Goal: Task Accomplishment & Management: Manage account settings

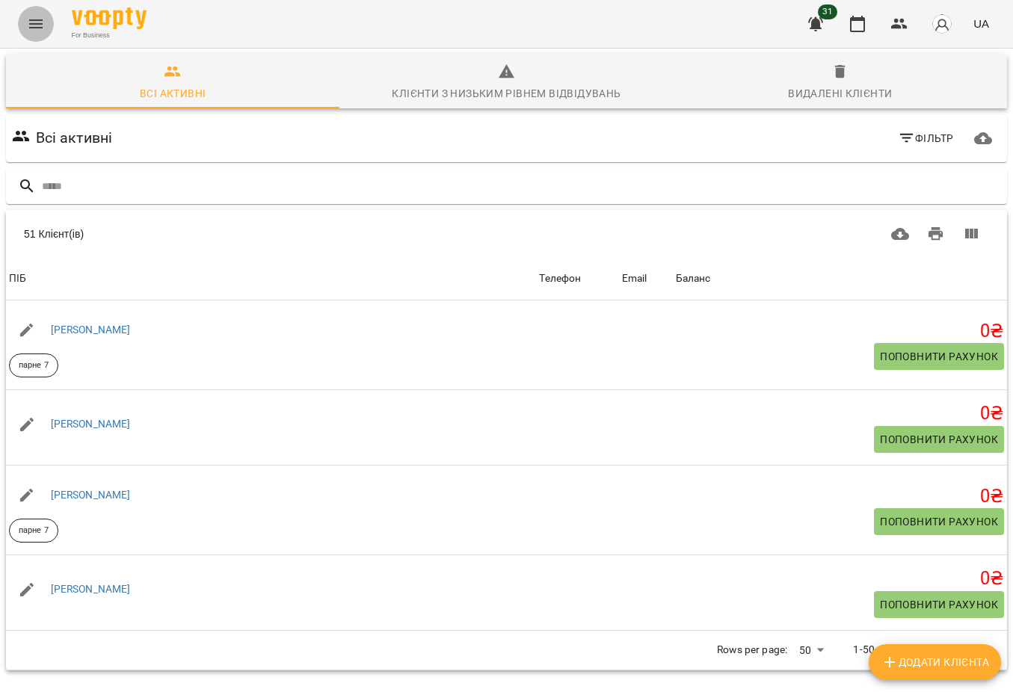
click at [40, 13] on button "Menu" at bounding box center [36, 24] width 36 height 36
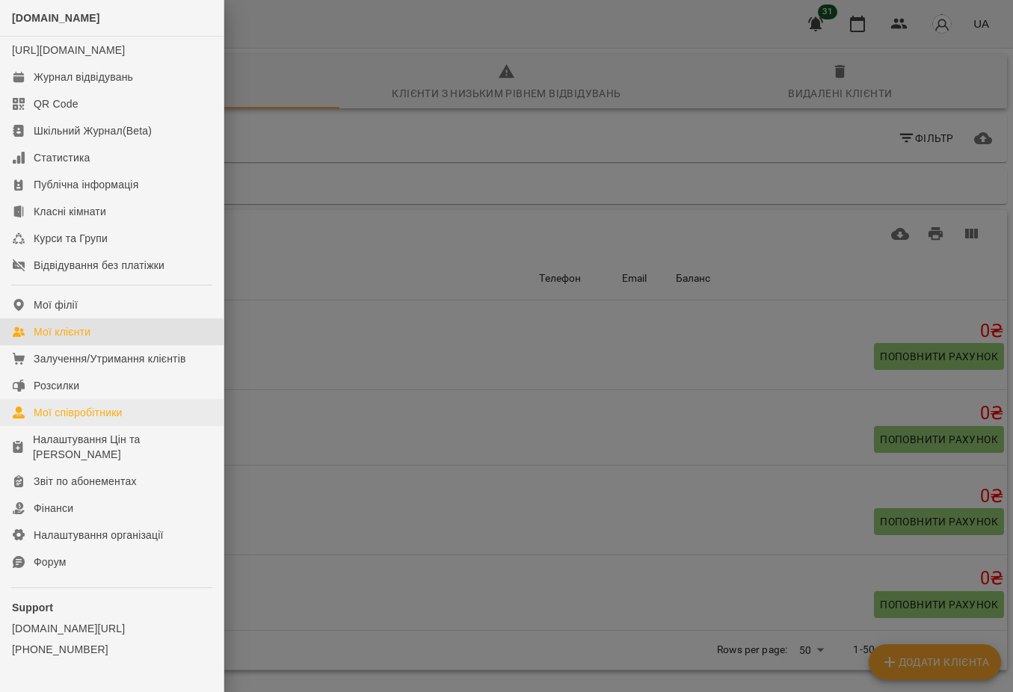
click at [92, 420] on div "Мої співробітники" at bounding box center [78, 412] width 89 height 15
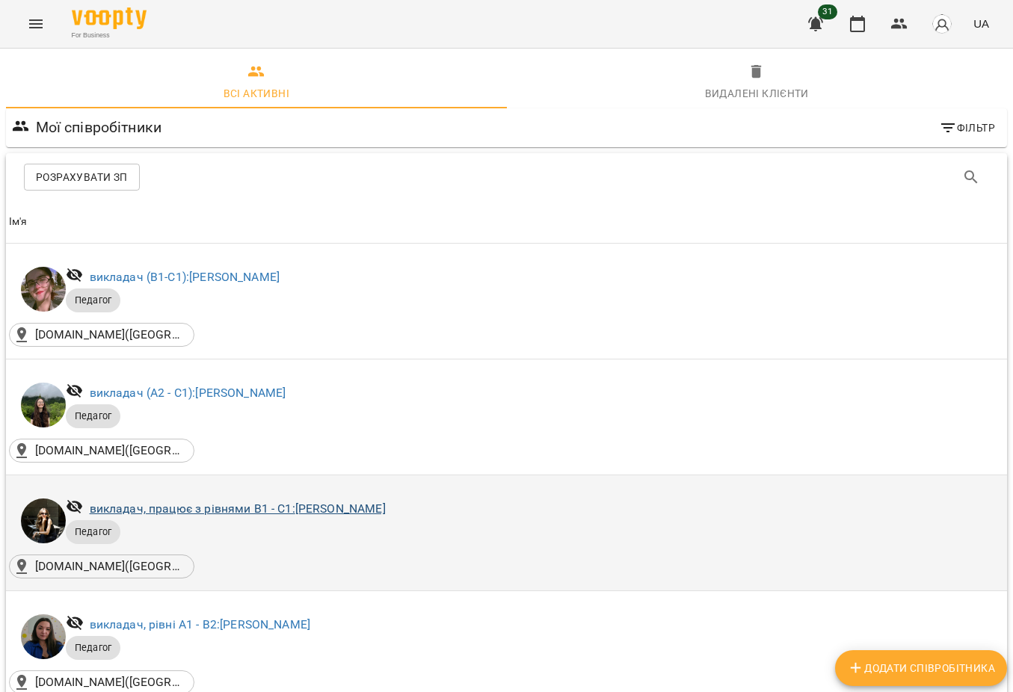
click at [233, 513] on link "викладач, працює з рівнями В1 - С1: [PERSON_NAME]" at bounding box center [238, 509] width 296 height 14
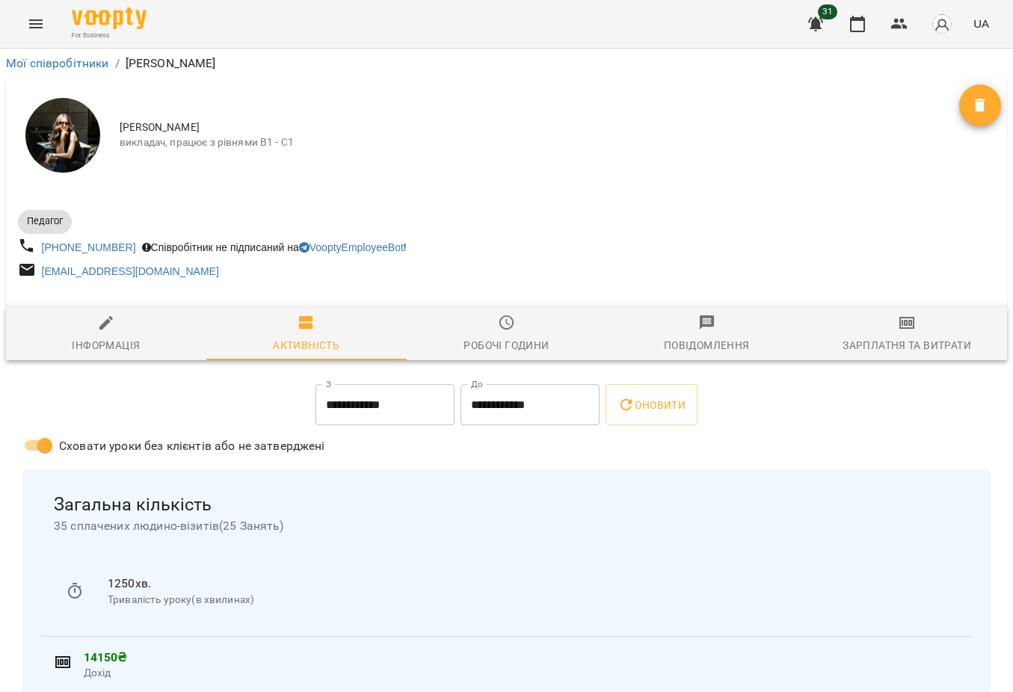
click at [879, 324] on span "Зарплатня та Витрати" at bounding box center [907, 334] width 182 height 40
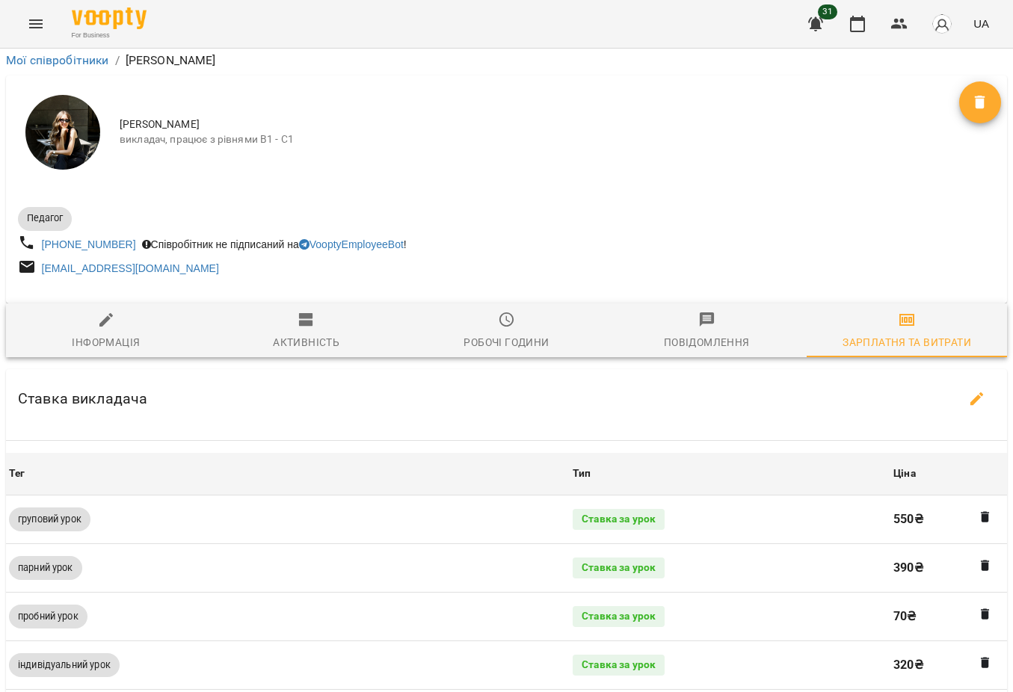
scroll to position [514, 0]
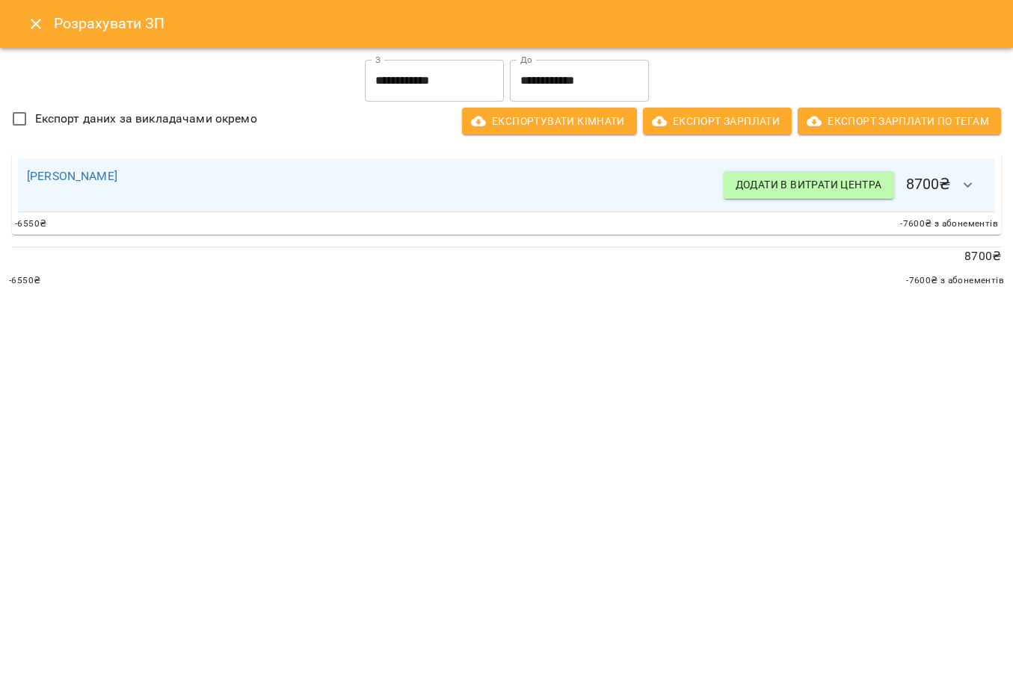
click at [589, 80] on input "**********" at bounding box center [579, 81] width 139 height 42
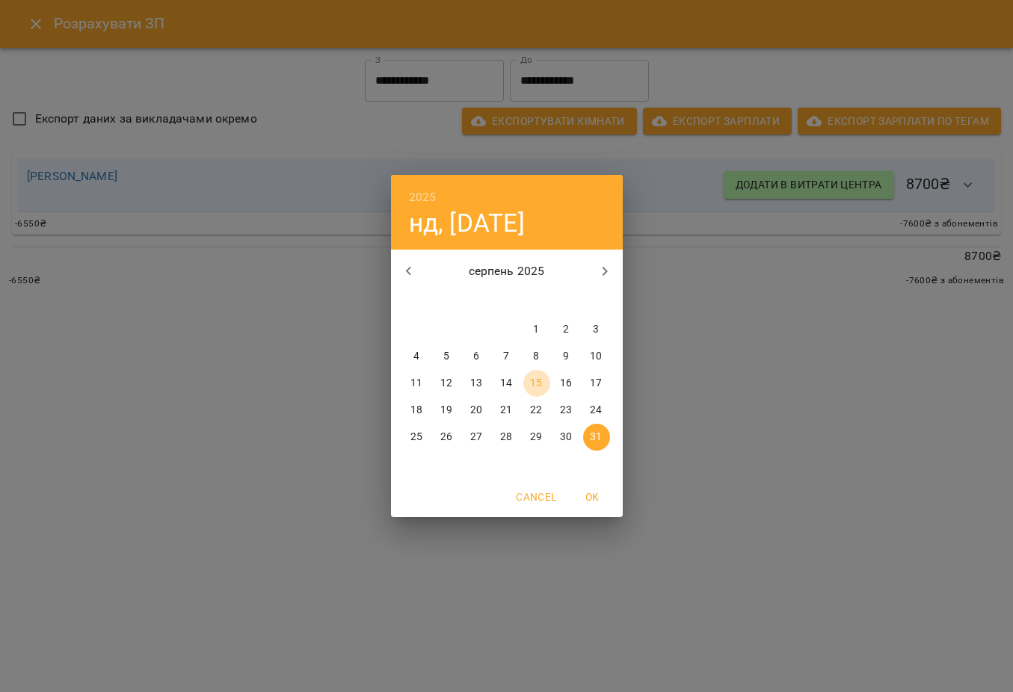
click at [529, 382] on span "15" at bounding box center [536, 383] width 27 height 15
type input "**********"
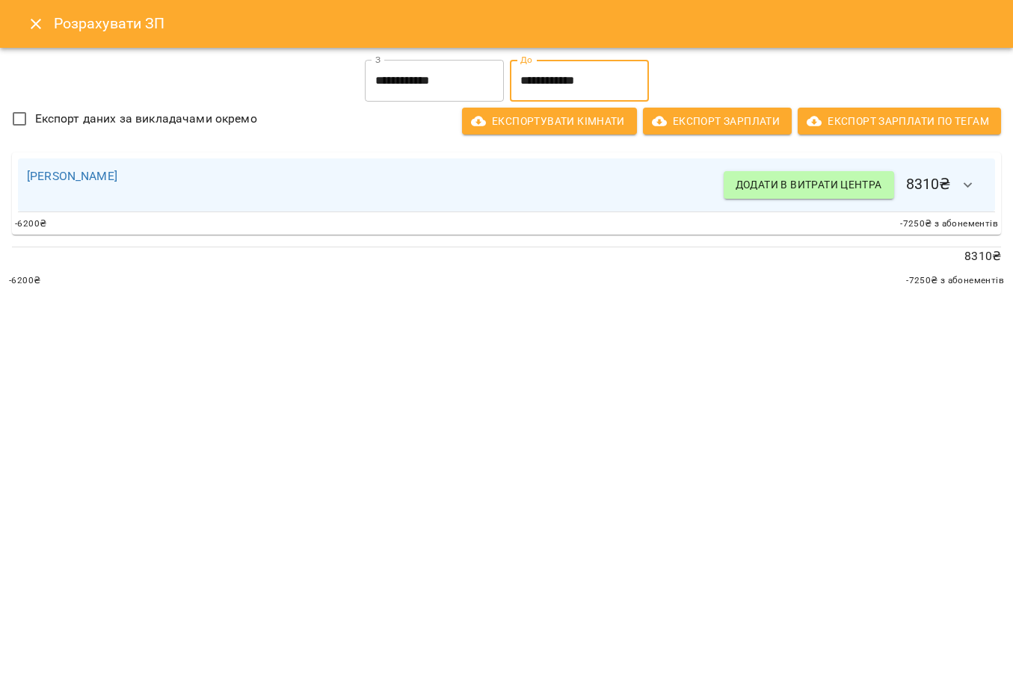
click at [29, 13] on button "Close" at bounding box center [36, 24] width 36 height 36
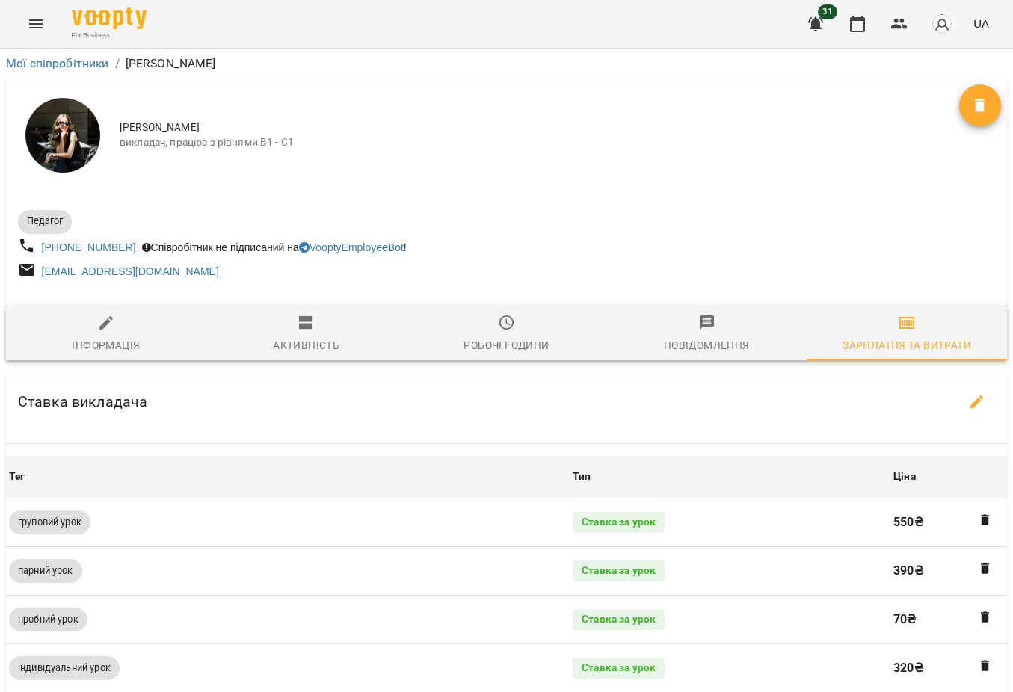
scroll to position [0, 0]
click at [39, 64] on link "Мої співробітники" at bounding box center [57, 63] width 103 height 14
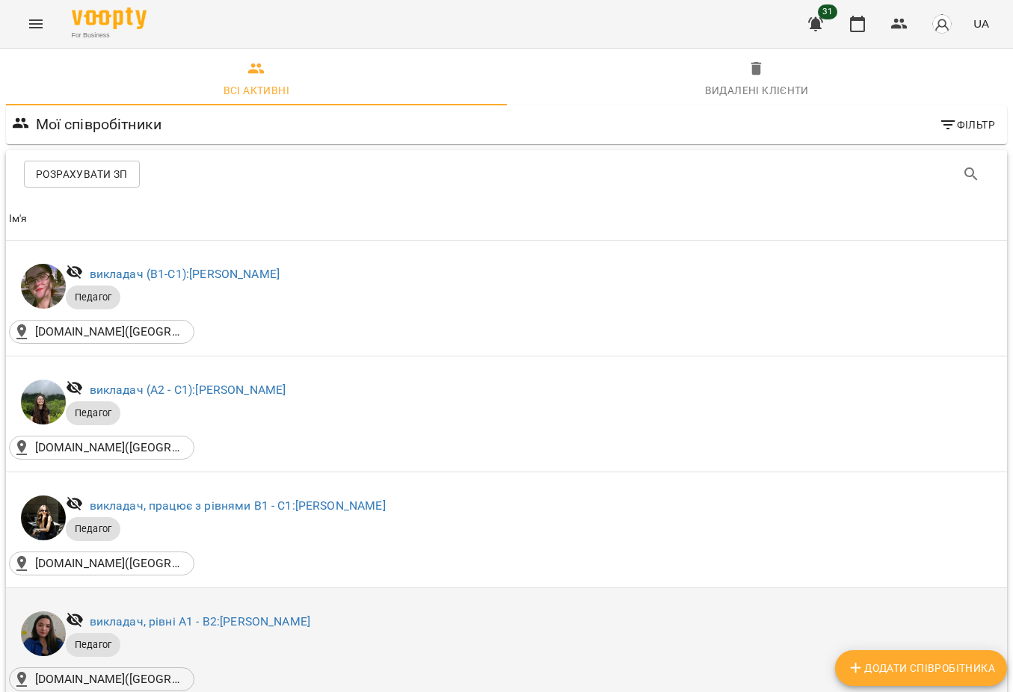
scroll to position [313, 0]
click at [236, 615] on link "викладач, рівні А1 - В2: [PERSON_NAME]" at bounding box center [200, 622] width 221 height 14
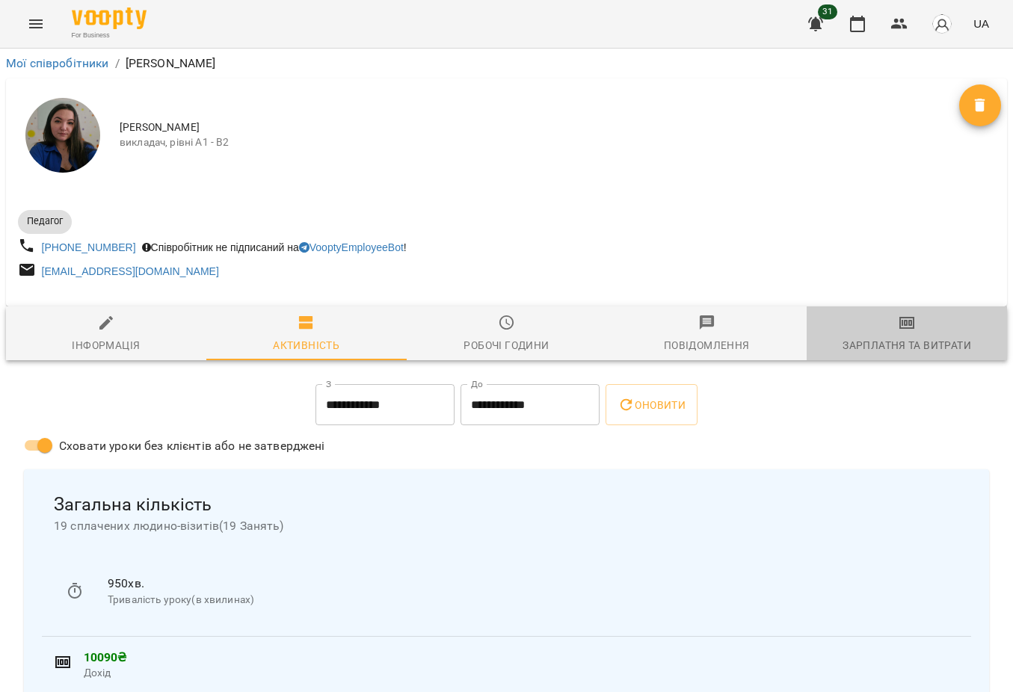
click at [932, 339] on div "Зарплатня та Витрати" at bounding box center [907, 345] width 129 height 18
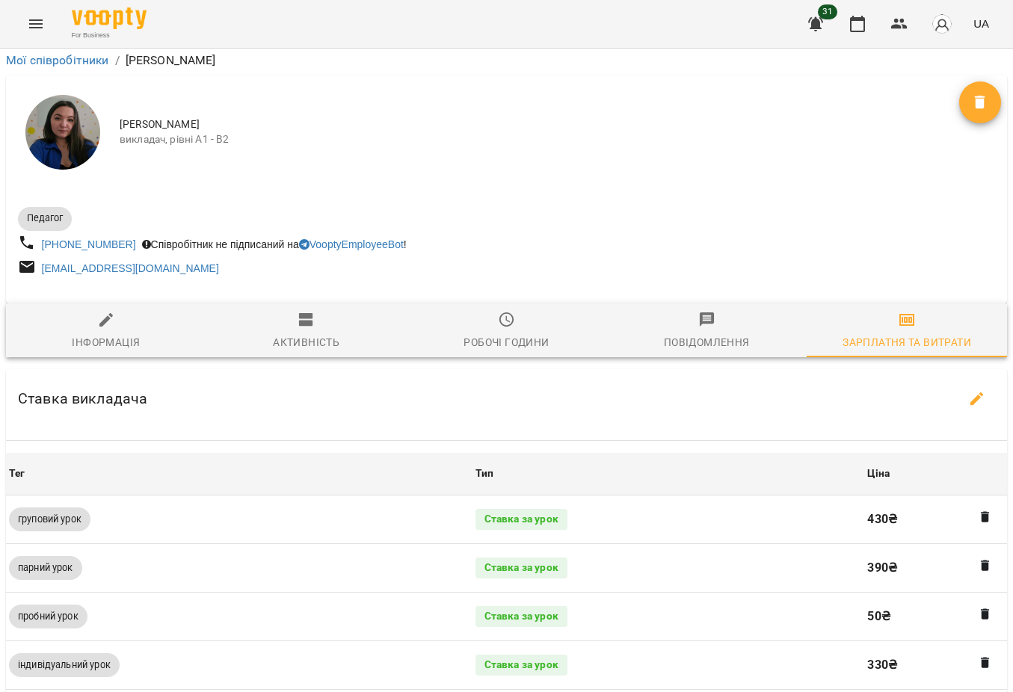
scroll to position [413, 0]
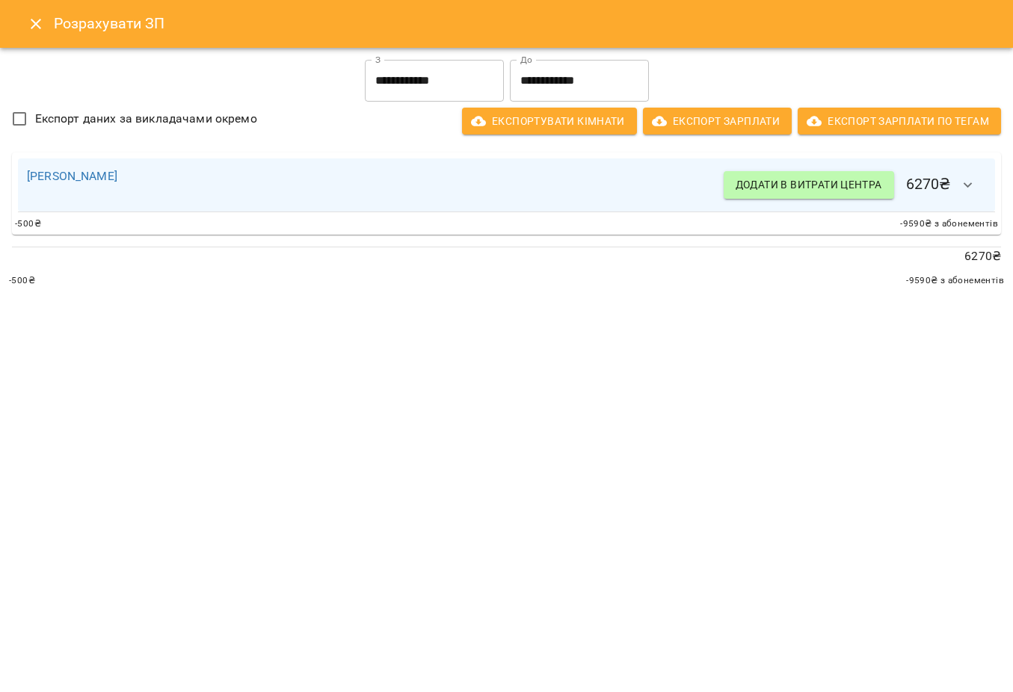
click at [555, 79] on input "**********" at bounding box center [579, 81] width 139 height 42
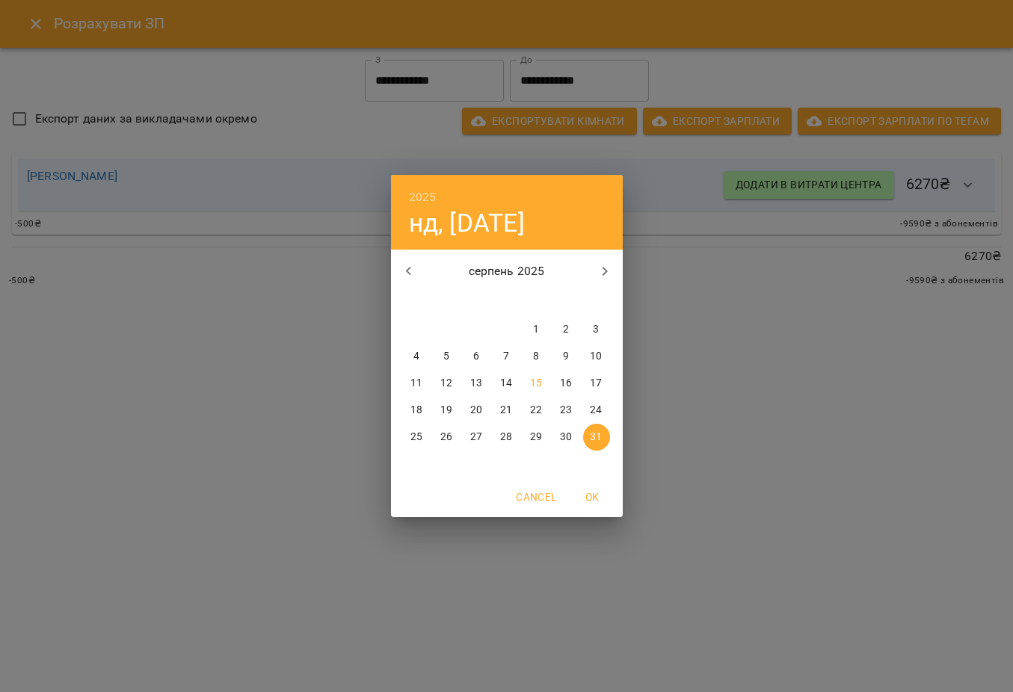
click at [539, 380] on p "15" at bounding box center [536, 383] width 12 height 15
type input "**********"
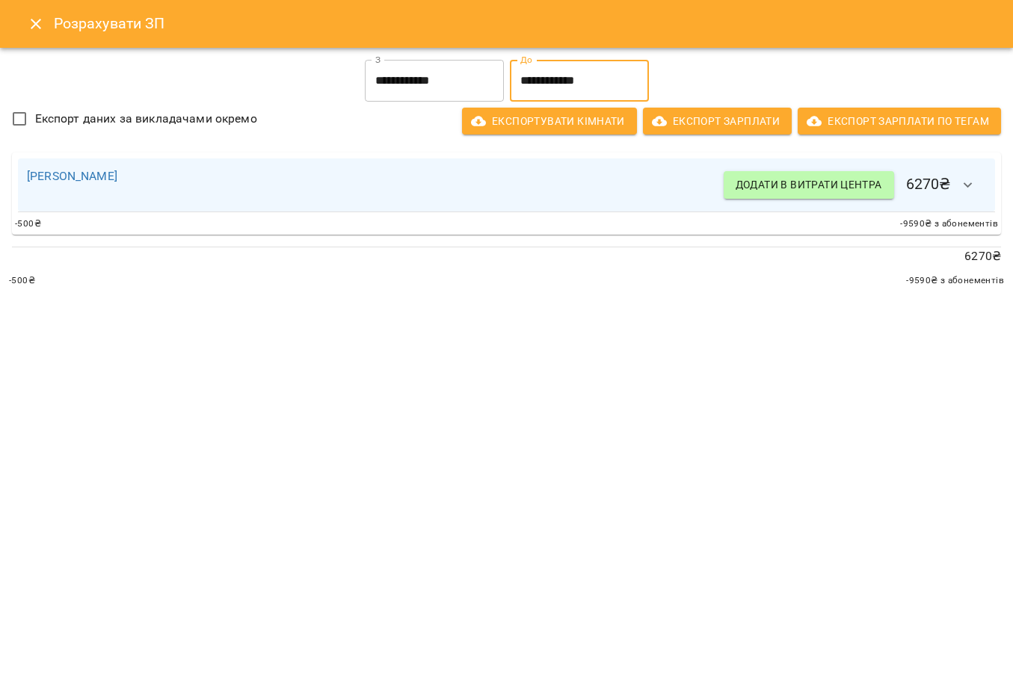
click at [34, 17] on icon "Close" at bounding box center [36, 24] width 18 height 18
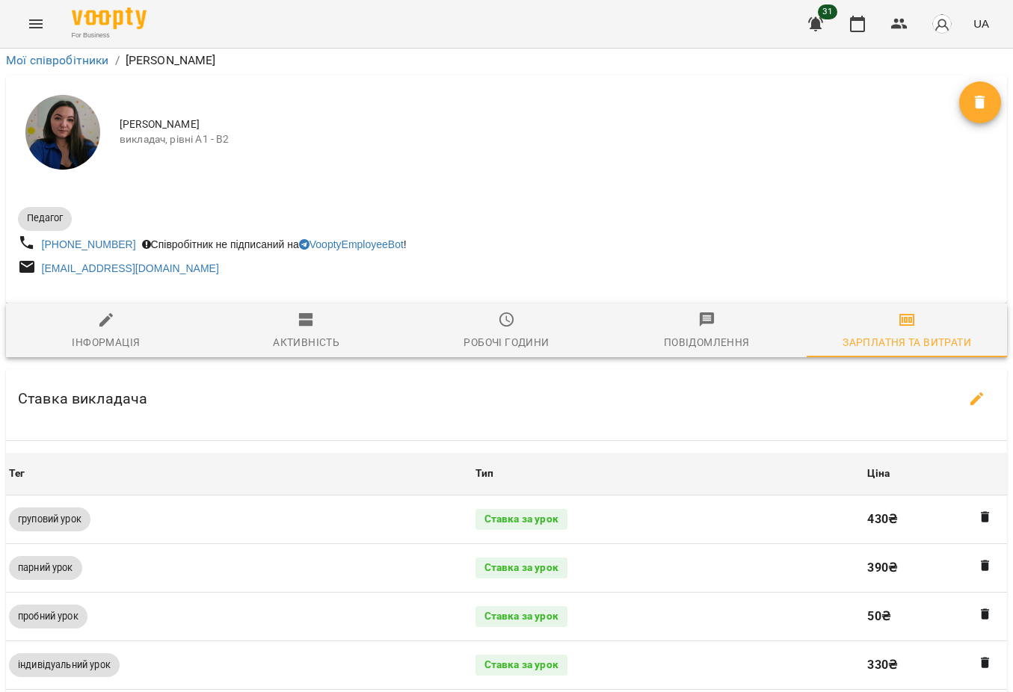
click at [37, 23] on icon "Menu" at bounding box center [36, 24] width 18 height 18
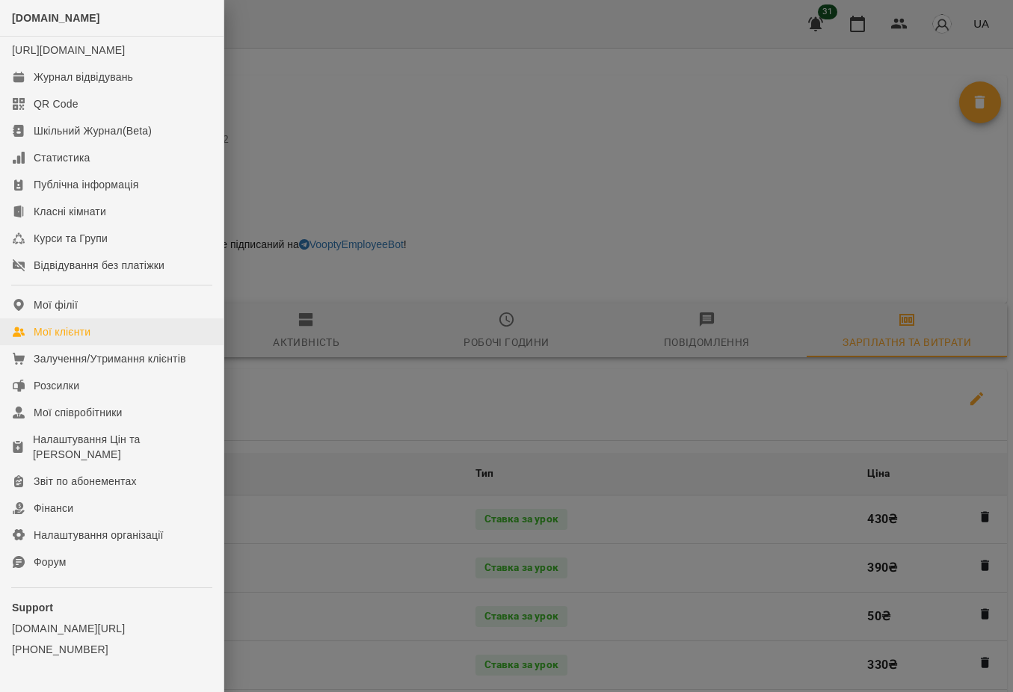
click at [79, 339] on div "Мої клієнти" at bounding box center [62, 331] width 57 height 15
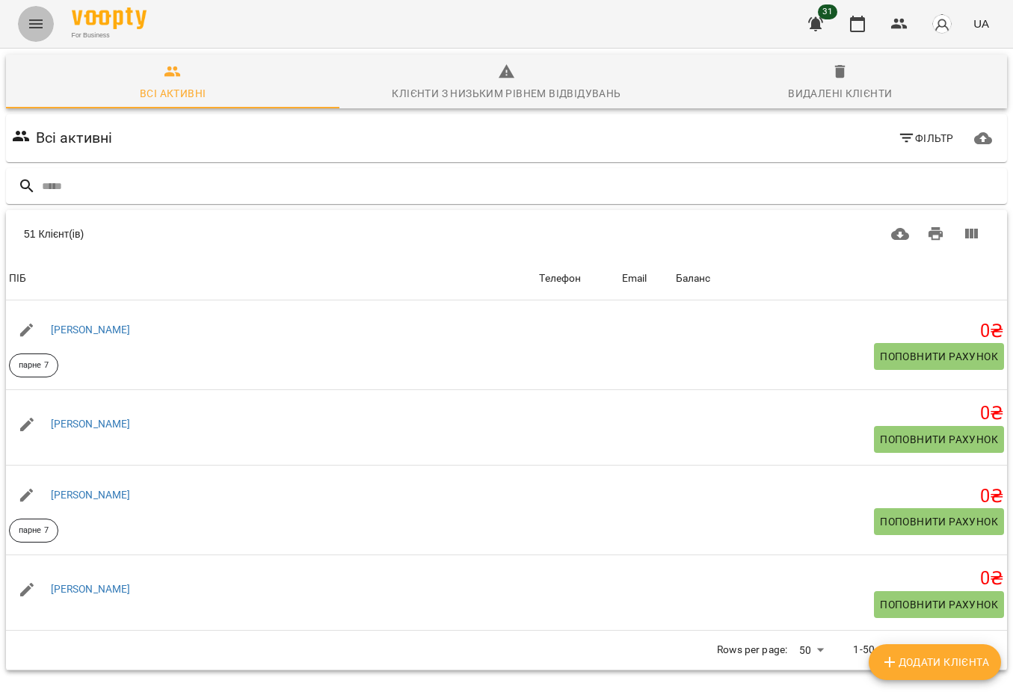
click at [23, 22] on button "Menu" at bounding box center [36, 24] width 36 height 36
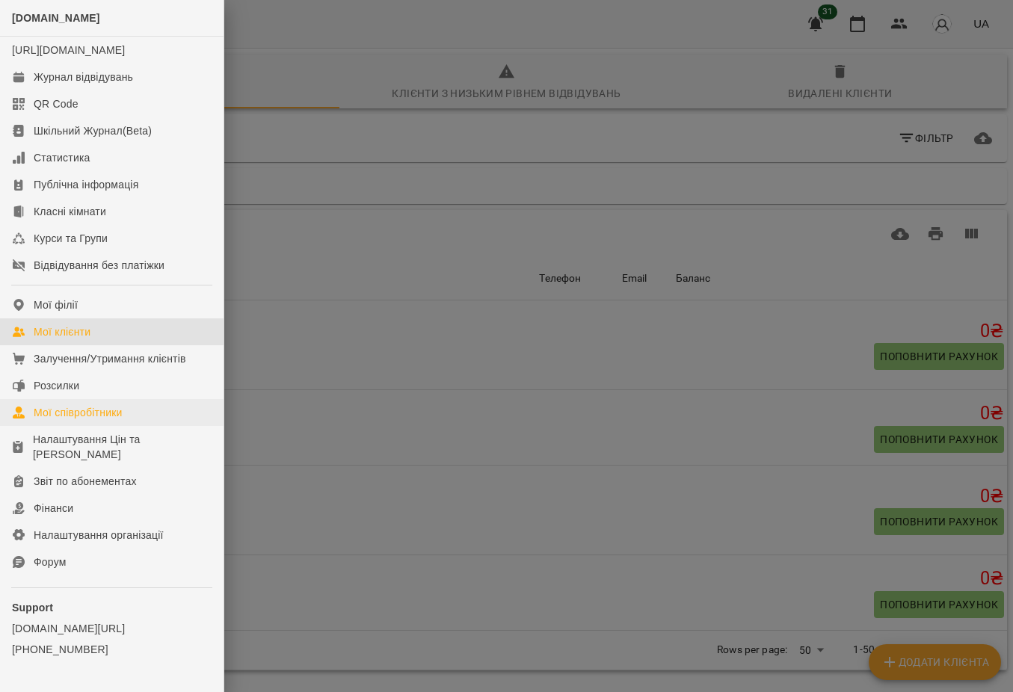
click at [129, 426] on link "Мої співробітники" at bounding box center [112, 412] width 224 height 27
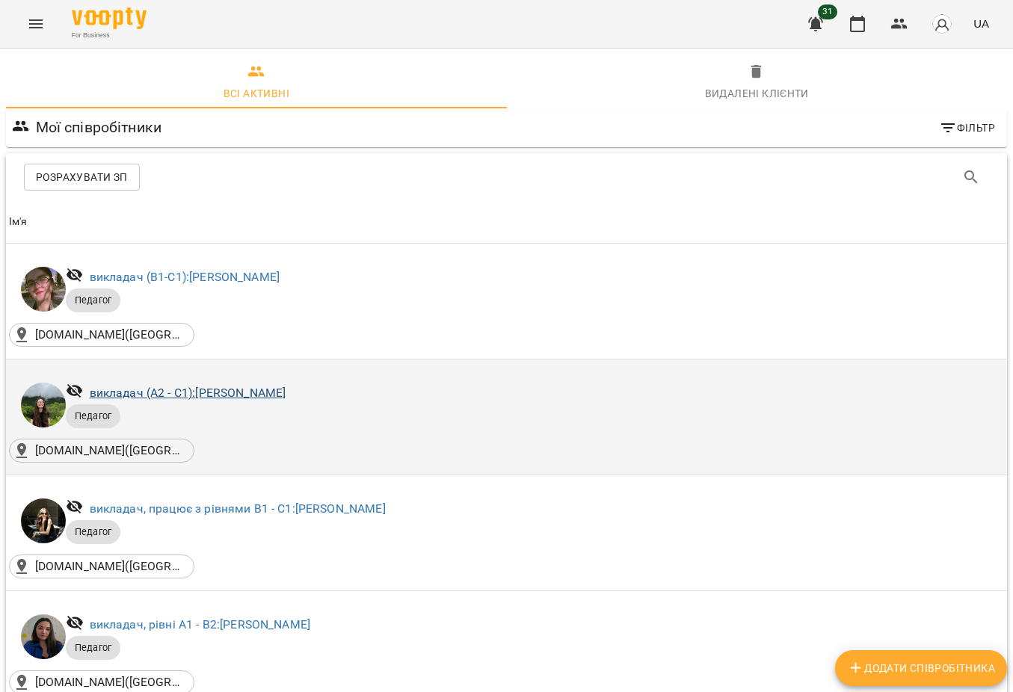
click at [194, 392] on link "викладач (А2 - С1): [PERSON_NAME]" at bounding box center [188, 393] width 197 height 14
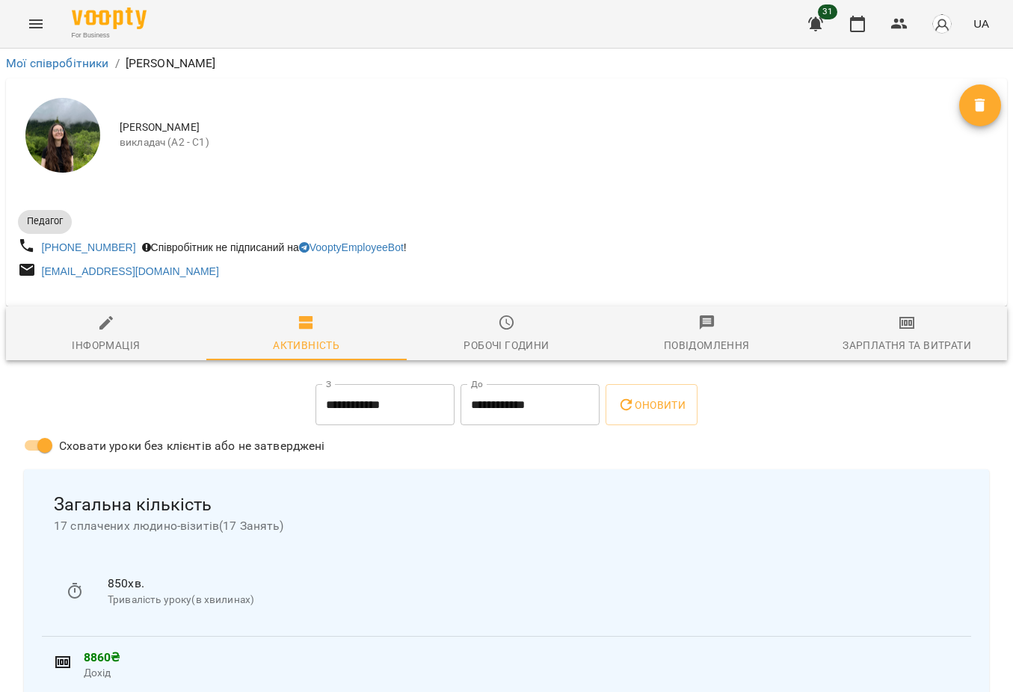
click at [902, 341] on div "Зарплатня та Витрати" at bounding box center [907, 345] width 129 height 18
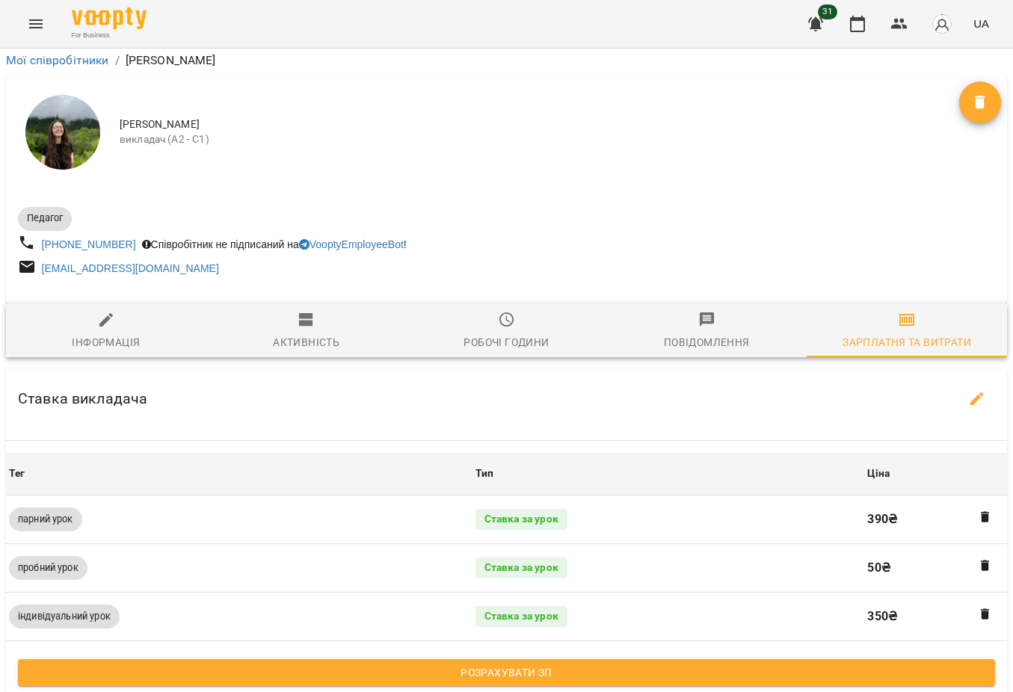
scroll to position [288, 0]
click at [618, 664] on span "Розрахувати ЗП" at bounding box center [506, 673] width 953 height 18
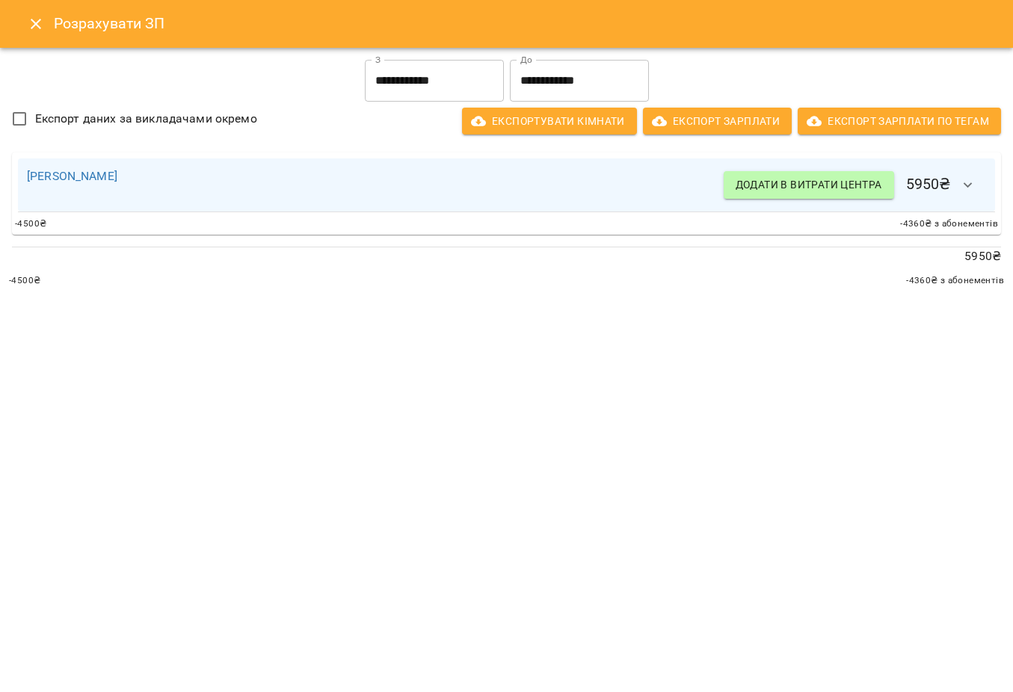
click at [579, 87] on input "**********" at bounding box center [579, 81] width 139 height 42
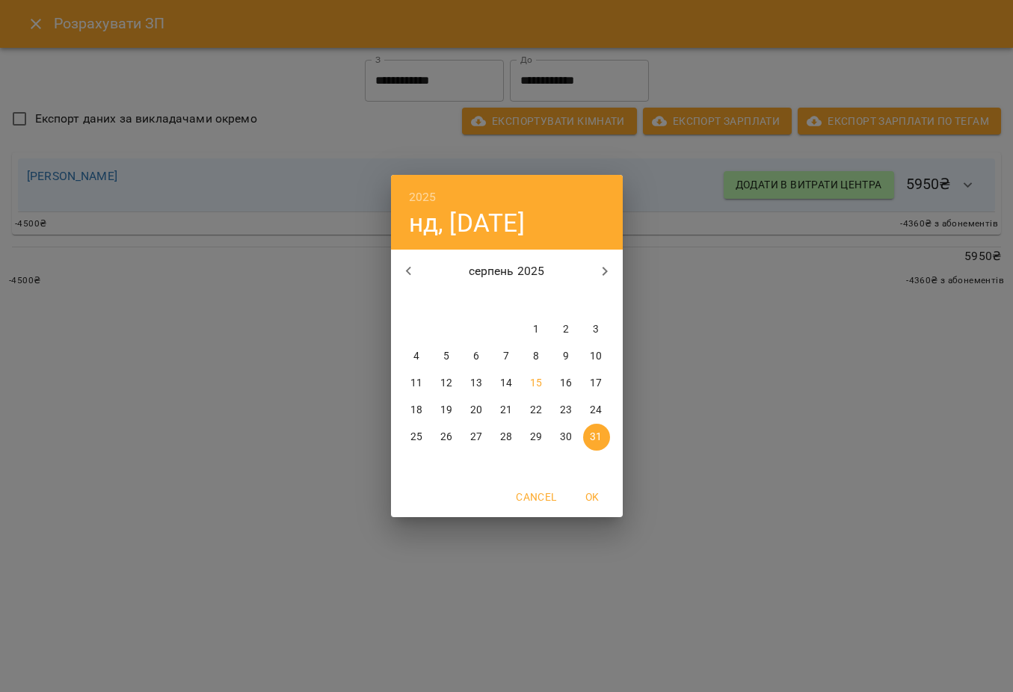
click at [537, 384] on p "15" at bounding box center [536, 383] width 12 height 15
type input "**********"
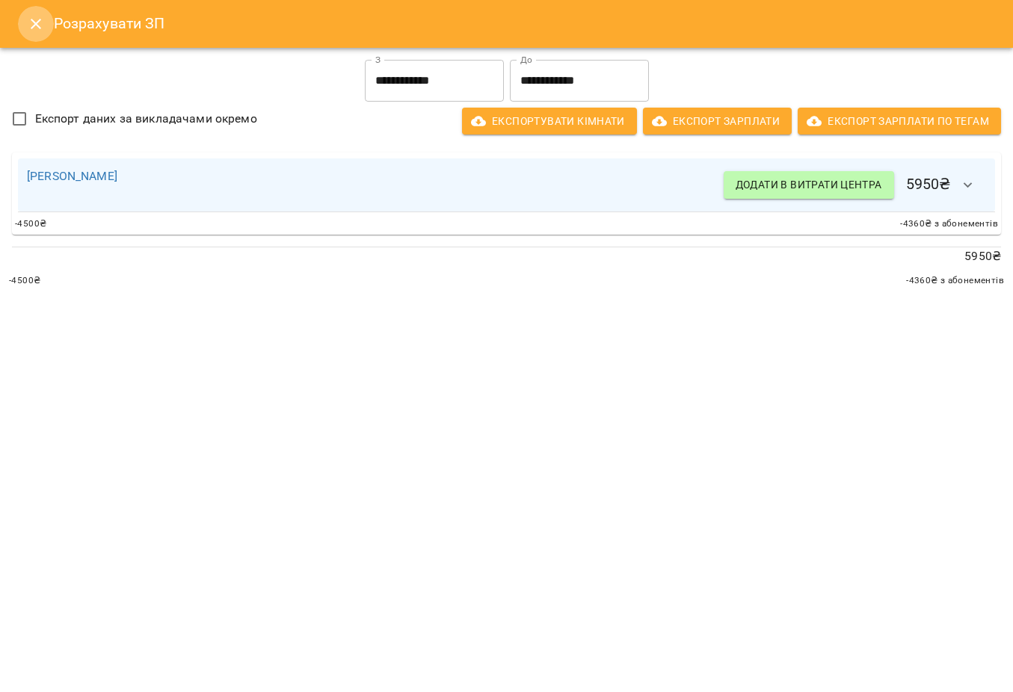
click at [34, 30] on icon "Close" at bounding box center [36, 24] width 18 height 18
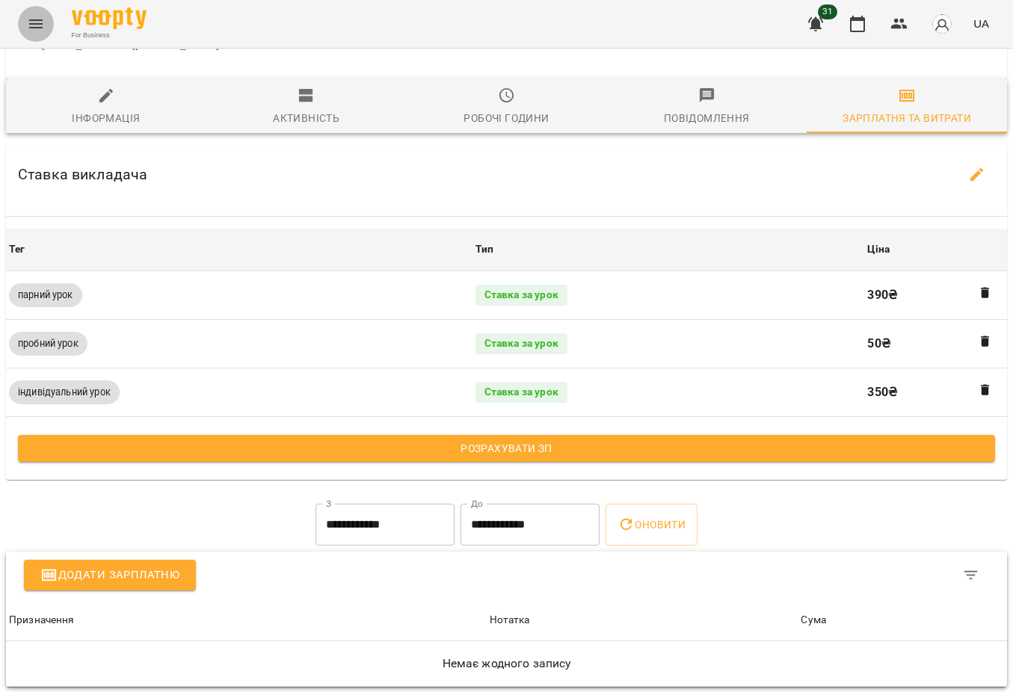
click at [37, 15] on icon "Menu" at bounding box center [36, 24] width 18 height 18
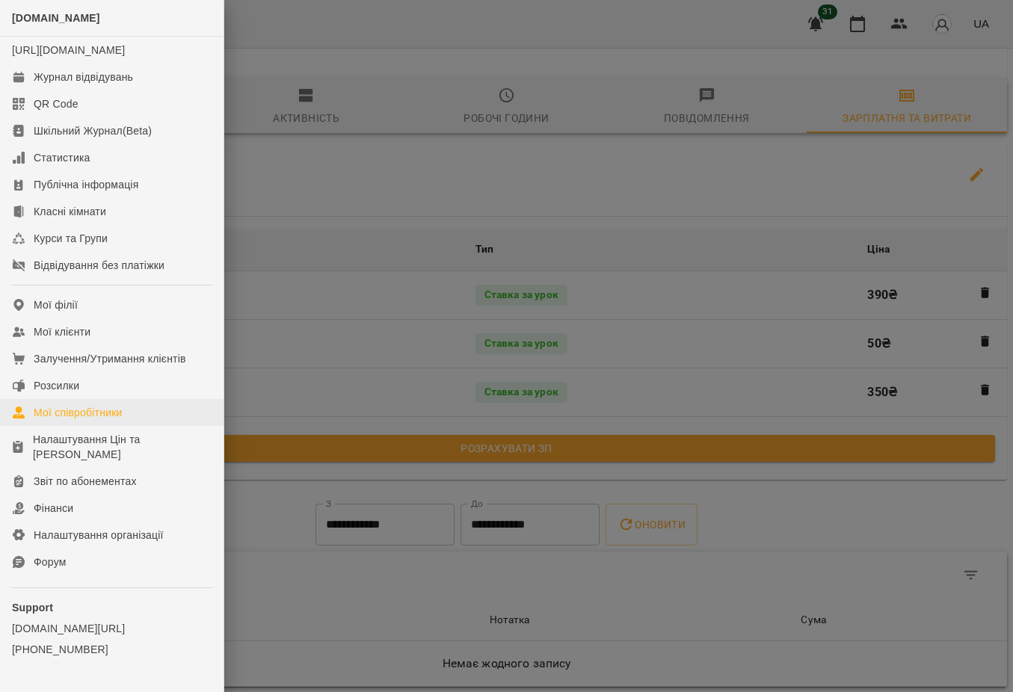
click at [112, 420] on div "Мої співробітники" at bounding box center [78, 412] width 89 height 15
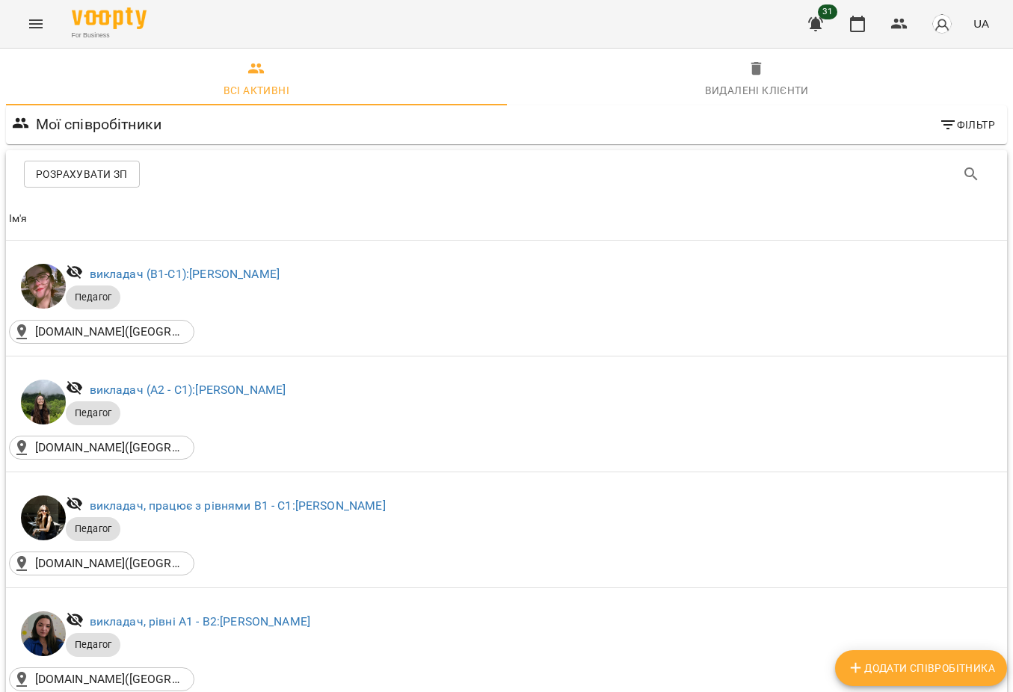
scroll to position [177, 0]
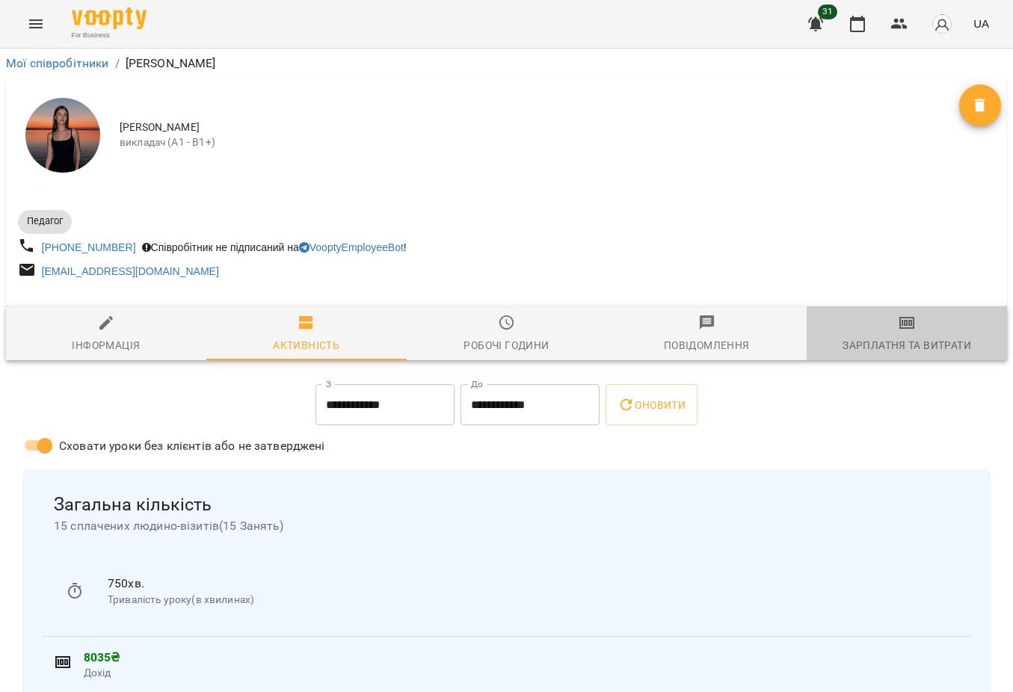
click at [903, 354] on div "Зарплатня та Витрати" at bounding box center [907, 345] width 129 height 18
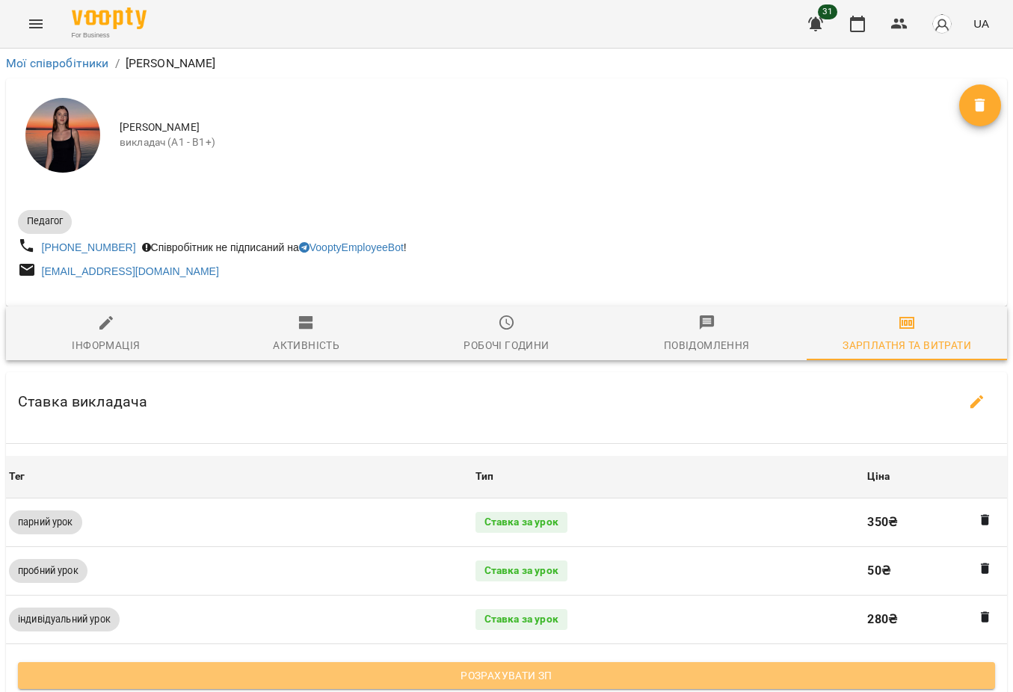
click at [528, 675] on span "Розрахувати ЗП" at bounding box center [506, 676] width 953 height 18
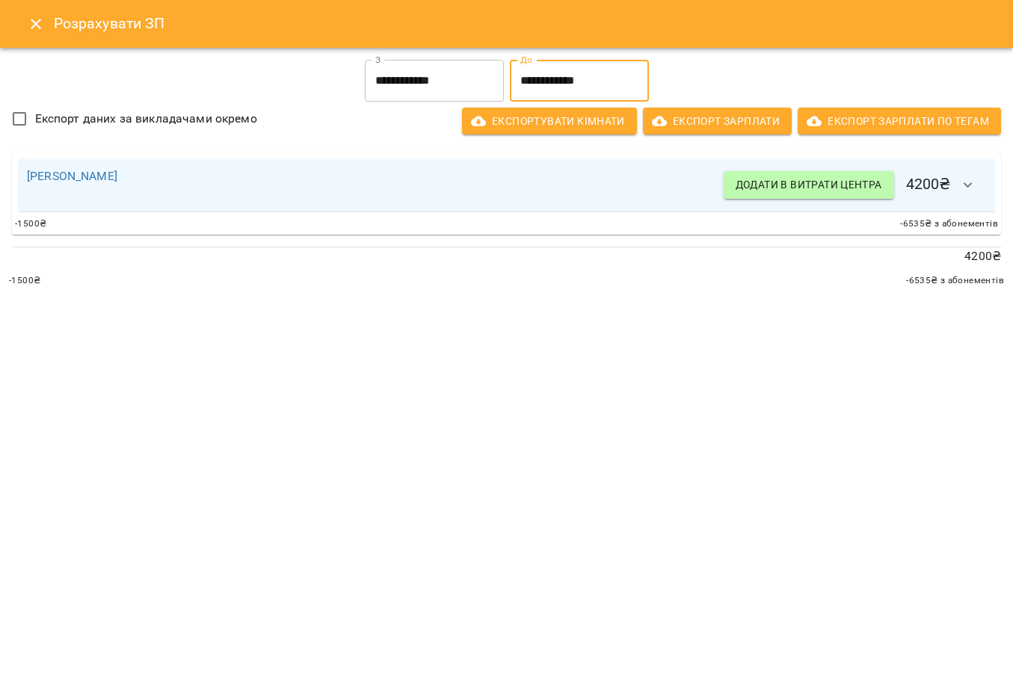
click at [570, 83] on input "**********" at bounding box center [579, 81] width 139 height 42
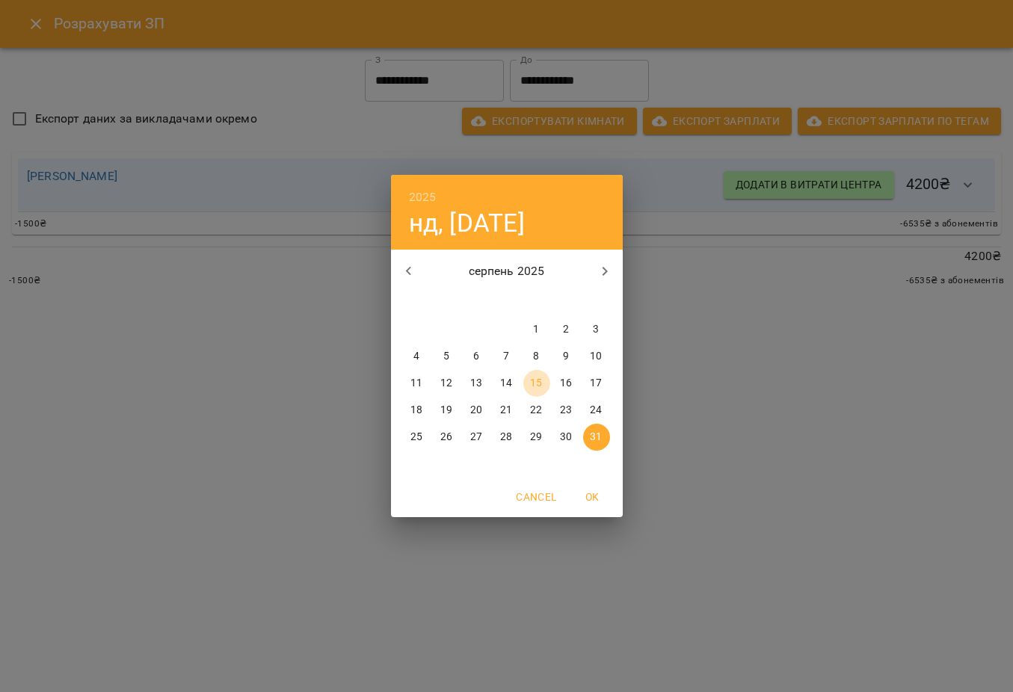
click at [532, 385] on p "15" at bounding box center [536, 383] width 12 height 15
type input "**********"
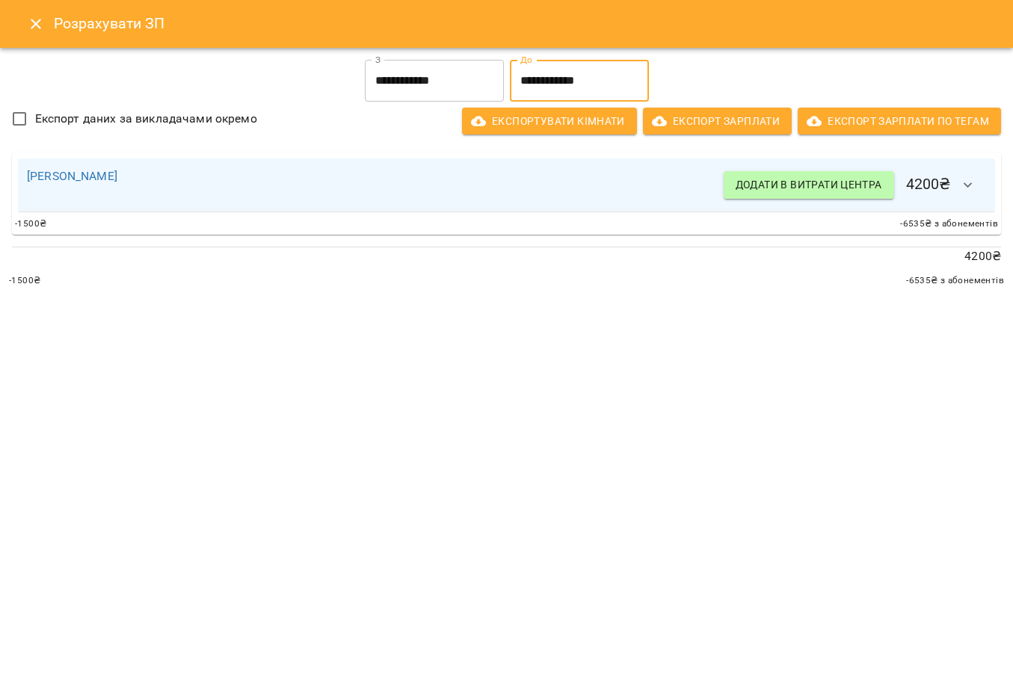
click at [23, 37] on div "Розрахувати ЗП" at bounding box center [506, 24] width 1013 height 48
click at [28, 34] on button "Close" at bounding box center [36, 24] width 36 height 36
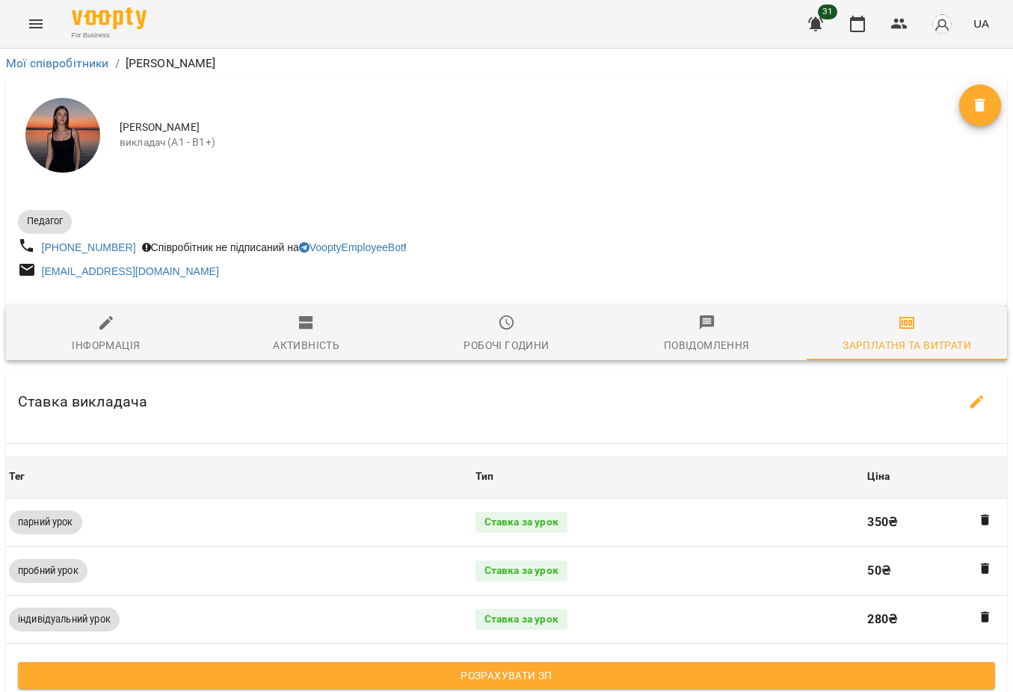
click at [43, 19] on icon "Menu" at bounding box center [36, 24] width 18 height 18
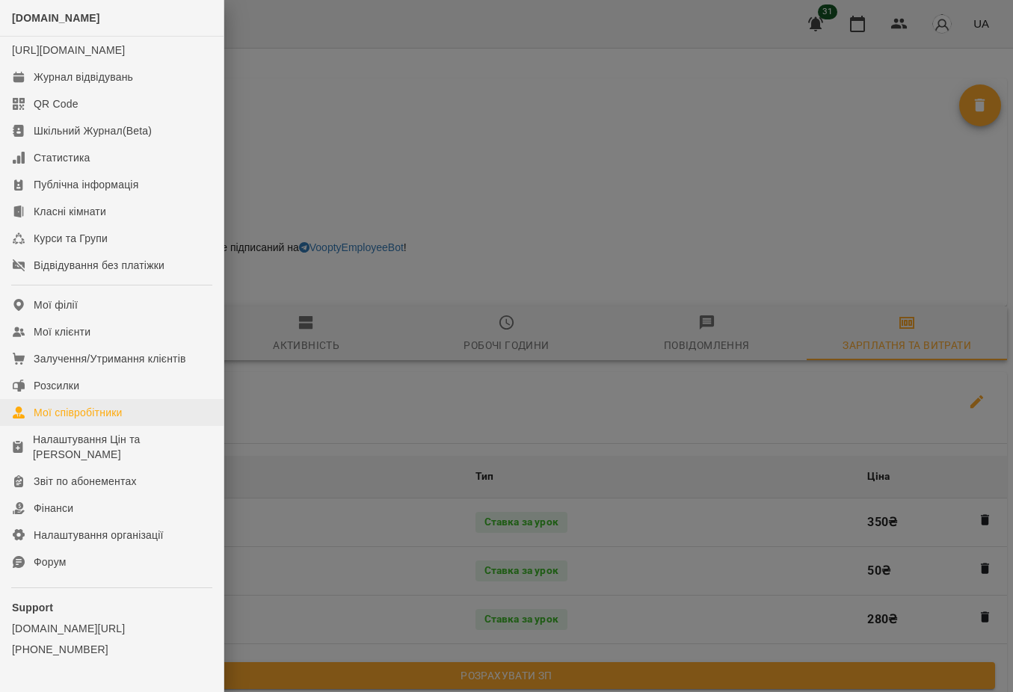
click at [116, 420] on div "Мої співробітники" at bounding box center [78, 412] width 89 height 15
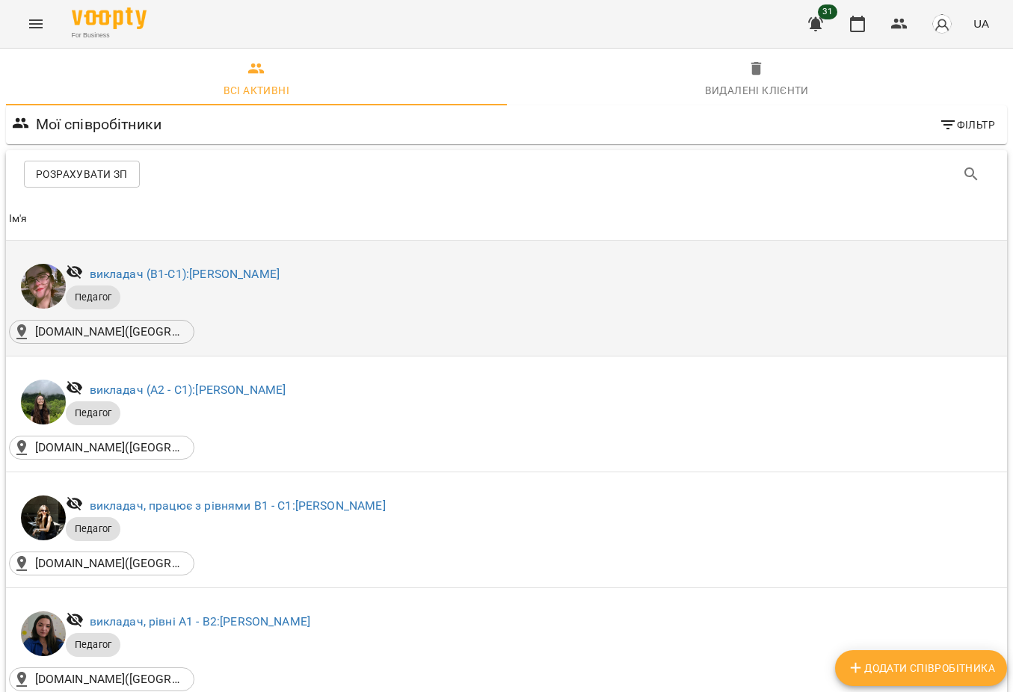
scroll to position [209, 0]
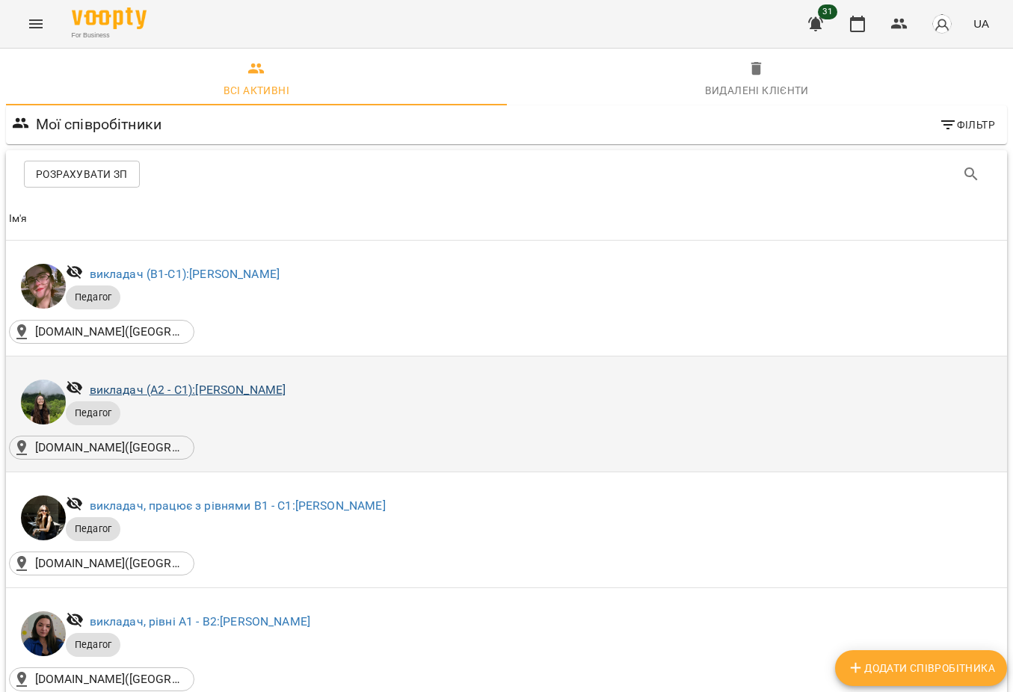
click at [249, 383] on link "викладач (А2 - С1): [PERSON_NAME]" at bounding box center [188, 390] width 197 height 14
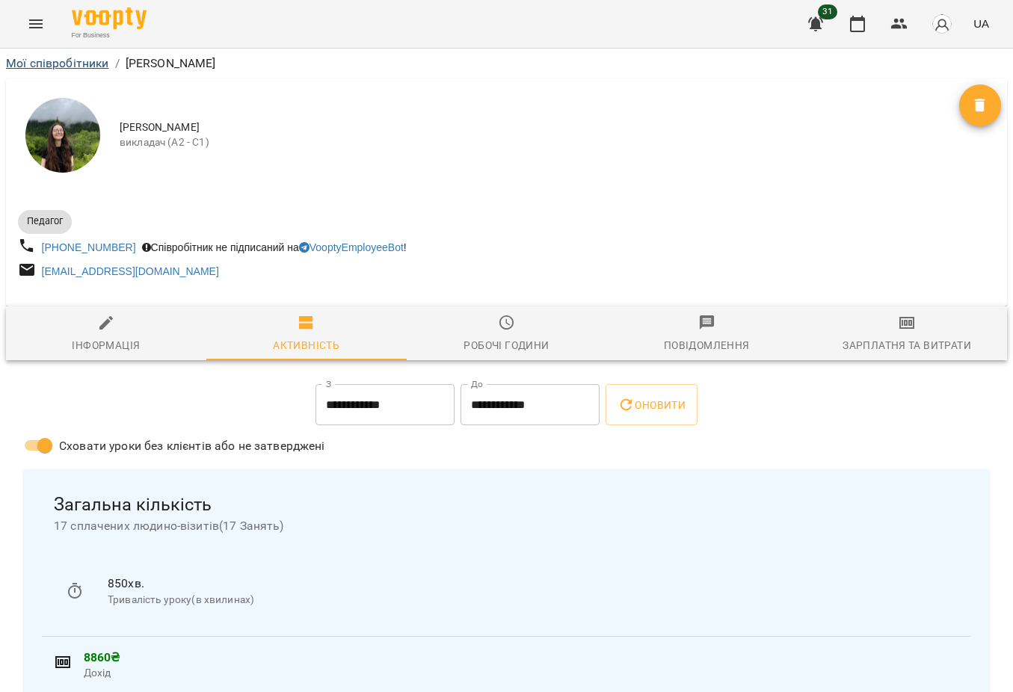
click at [49, 65] on link "Мої співробітники" at bounding box center [57, 63] width 103 height 14
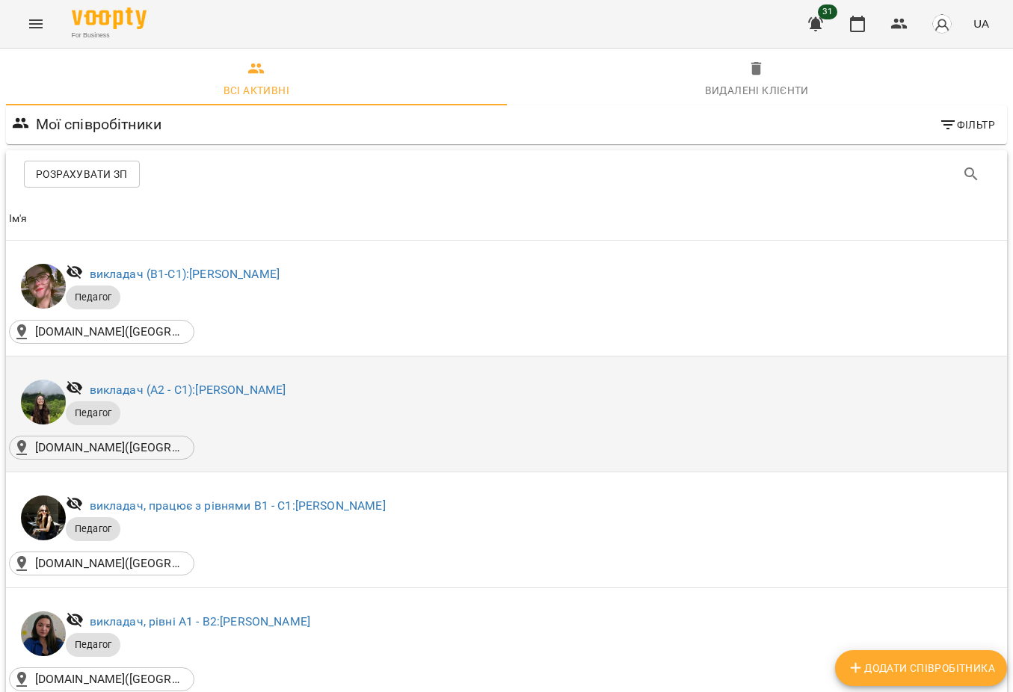
scroll to position [161, 0]
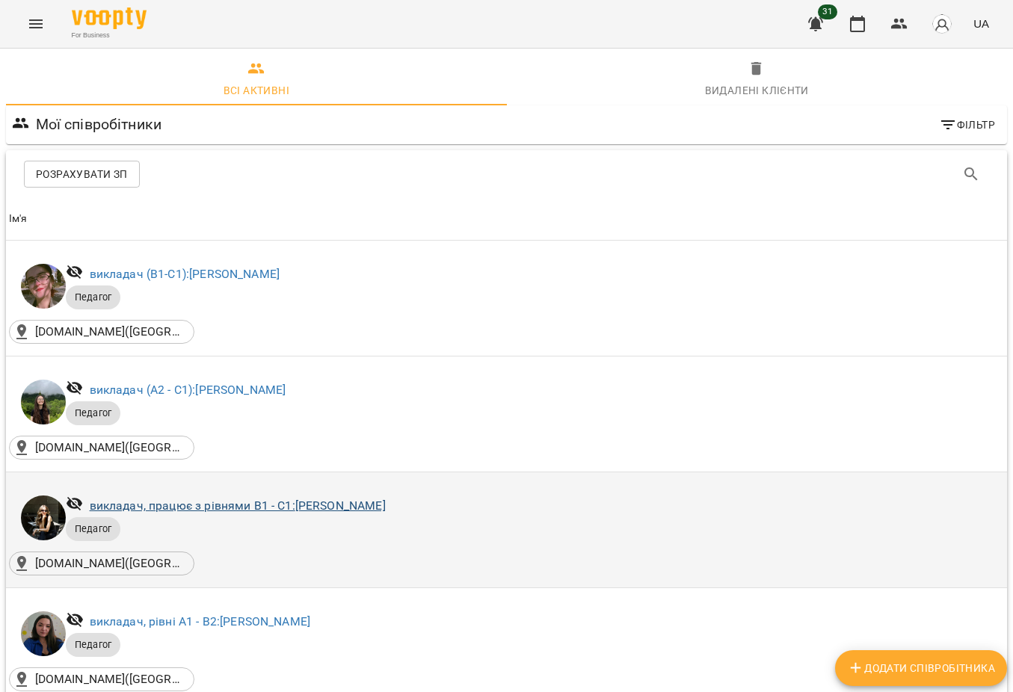
click at [204, 499] on link "викладач, працює з рівнями В1 - С1: [PERSON_NAME]" at bounding box center [238, 506] width 296 height 14
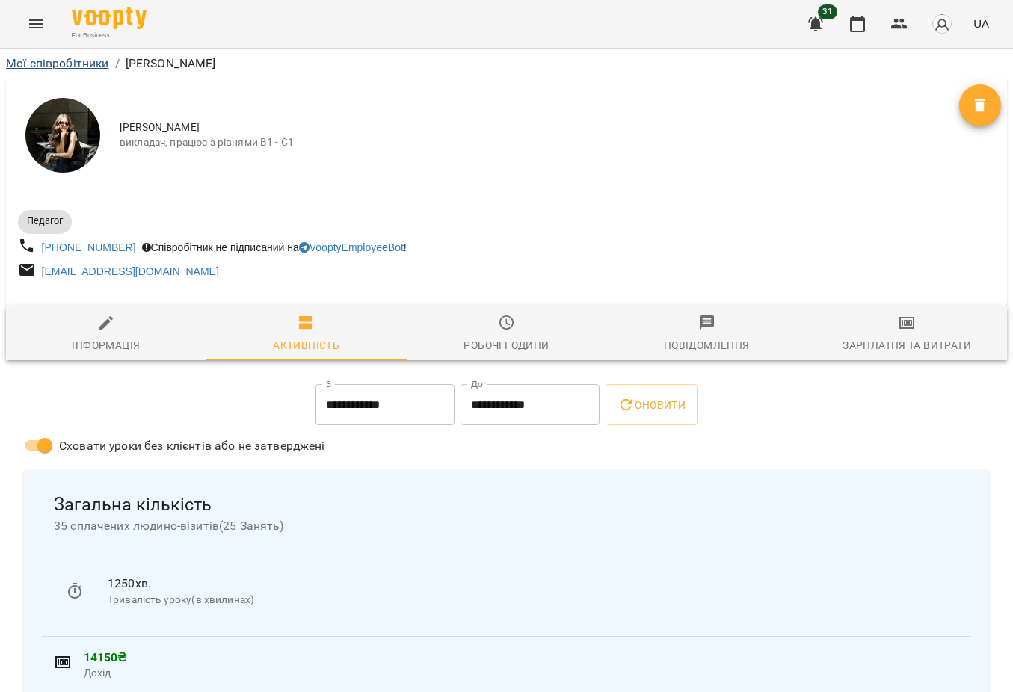
click at [50, 58] on link "Мої співробітники" at bounding box center [57, 63] width 103 height 14
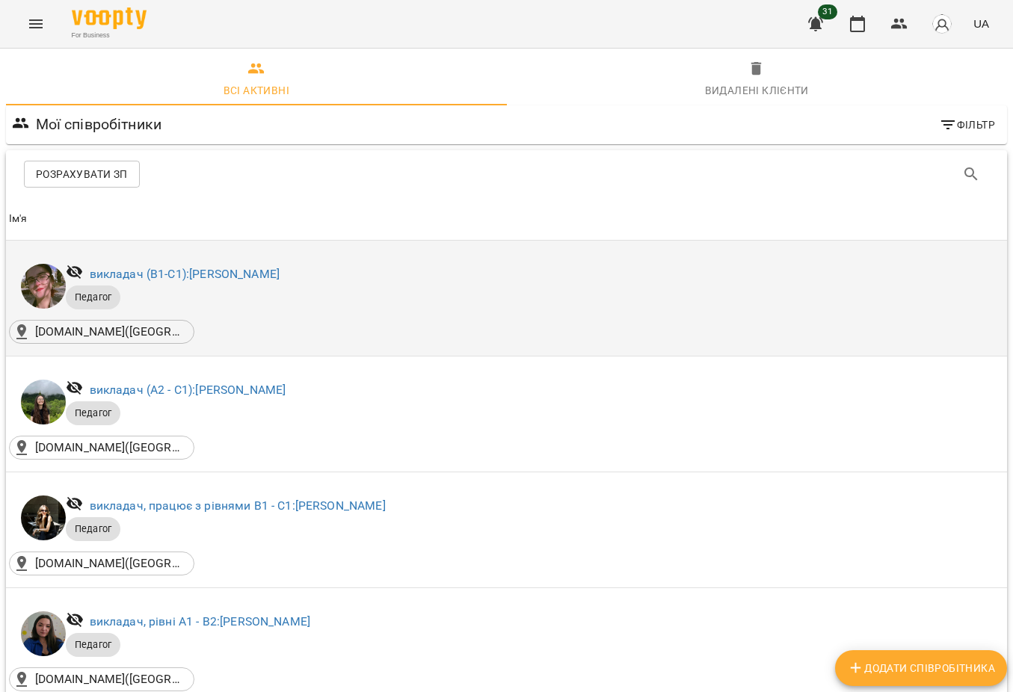
scroll to position [192, 0]
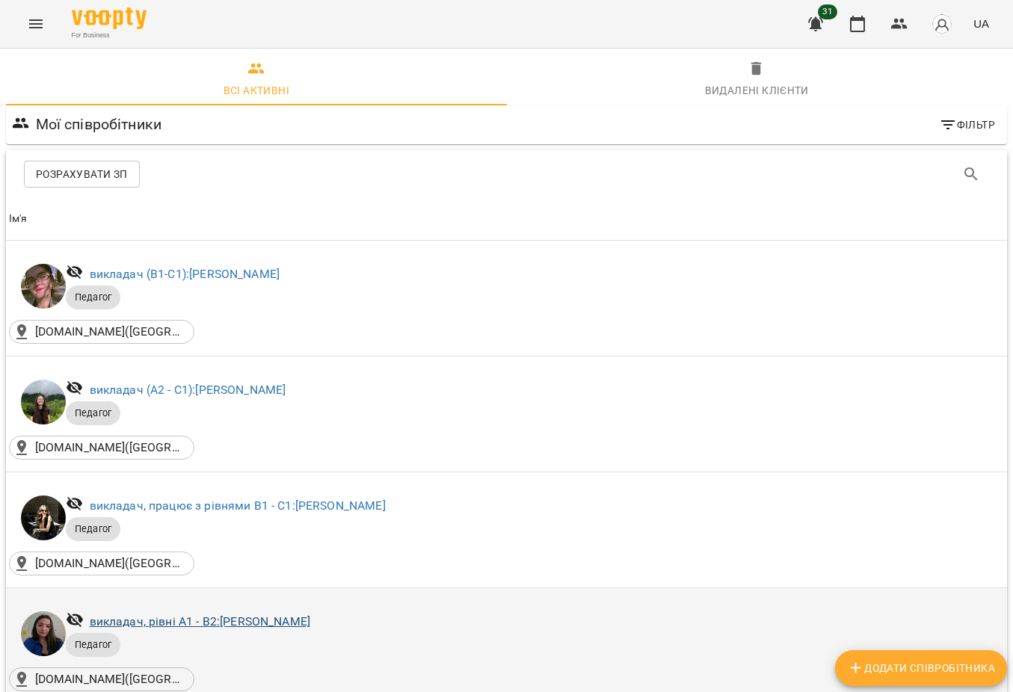
click at [233, 615] on link "викладач, рівні А1 - В2: [PERSON_NAME]" at bounding box center [200, 622] width 221 height 14
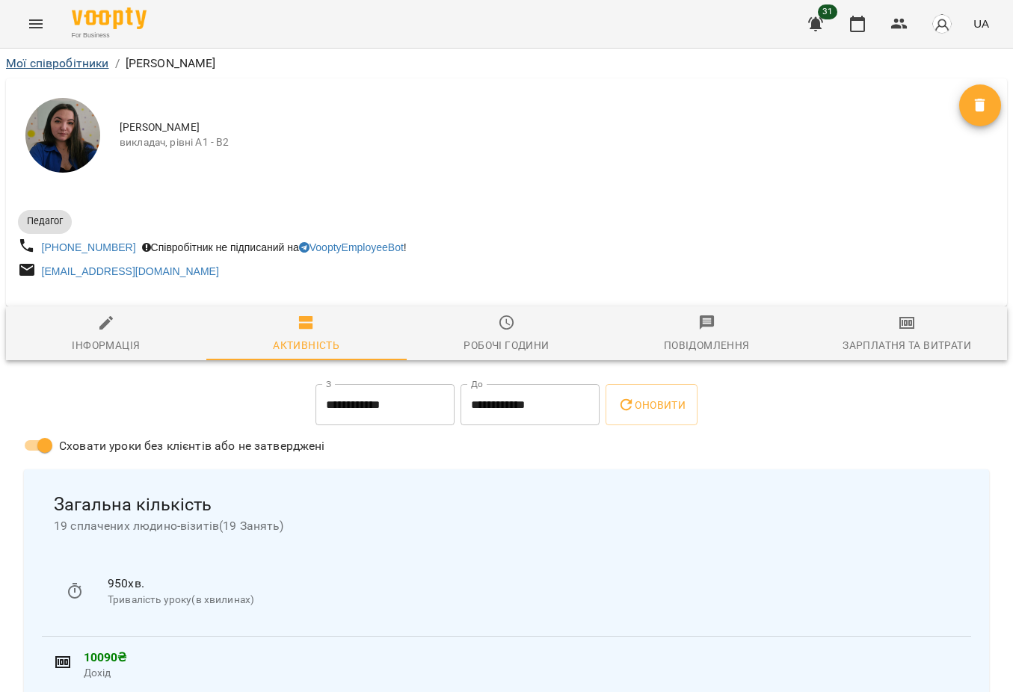
click at [65, 61] on link "Мої співробітники" at bounding box center [57, 63] width 103 height 14
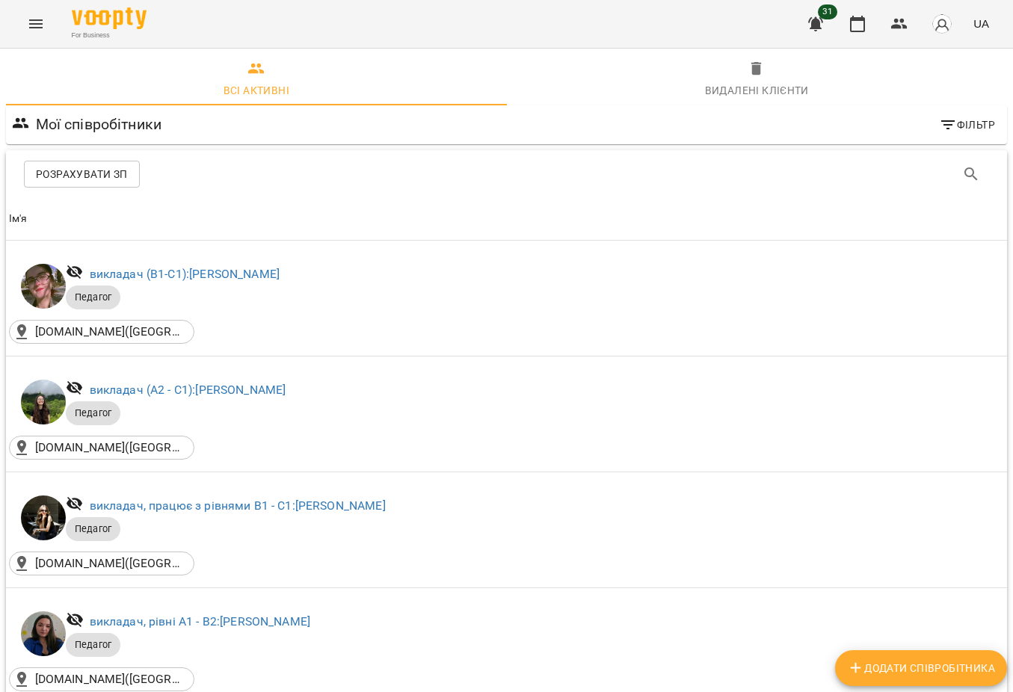
scroll to position [353, 0]
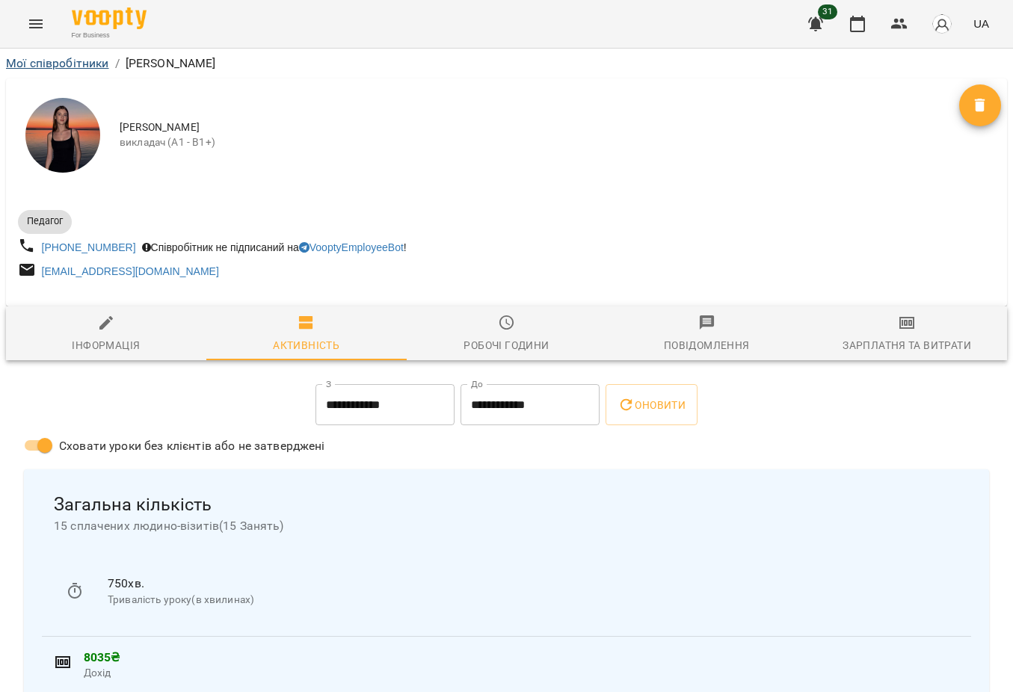
click at [70, 59] on link "Мої співробітники" at bounding box center [57, 63] width 103 height 14
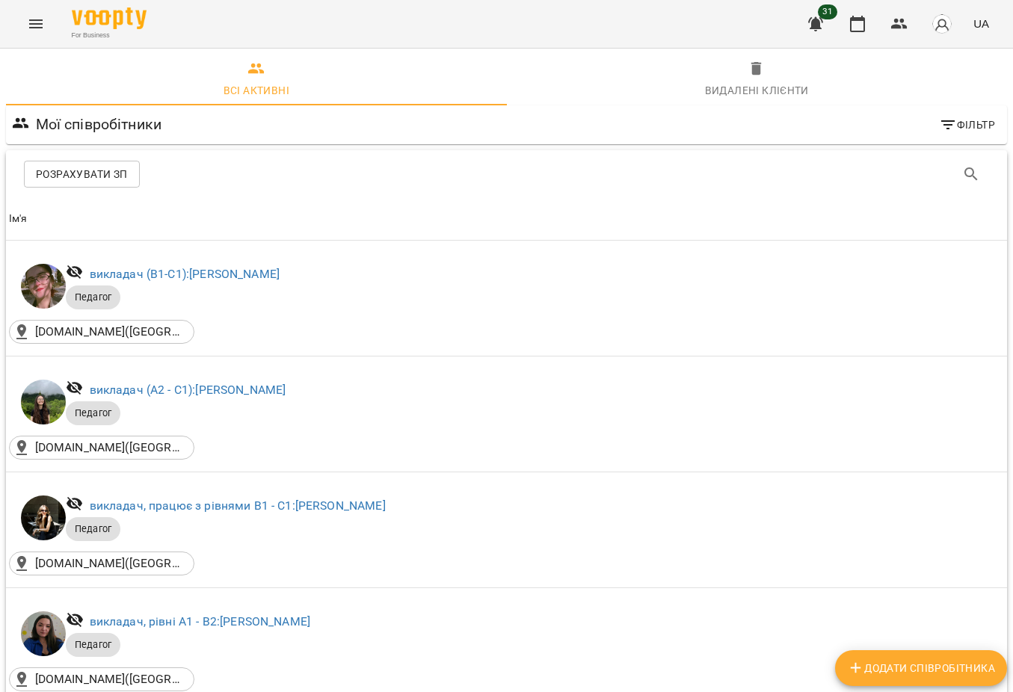
scroll to position [353, 0]
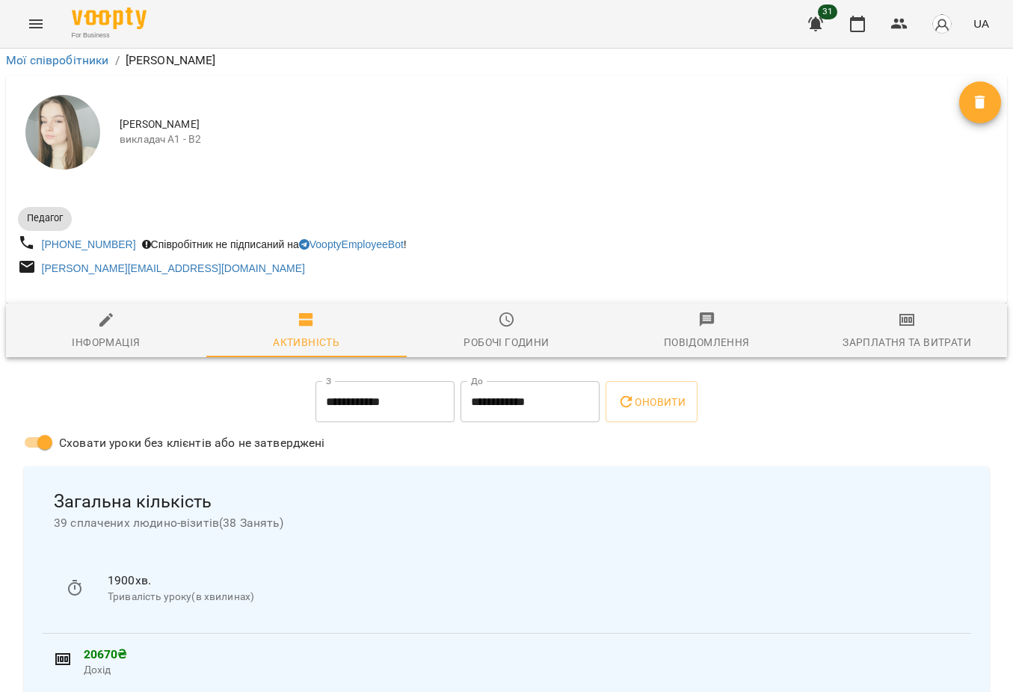
scroll to position [1928, 0]
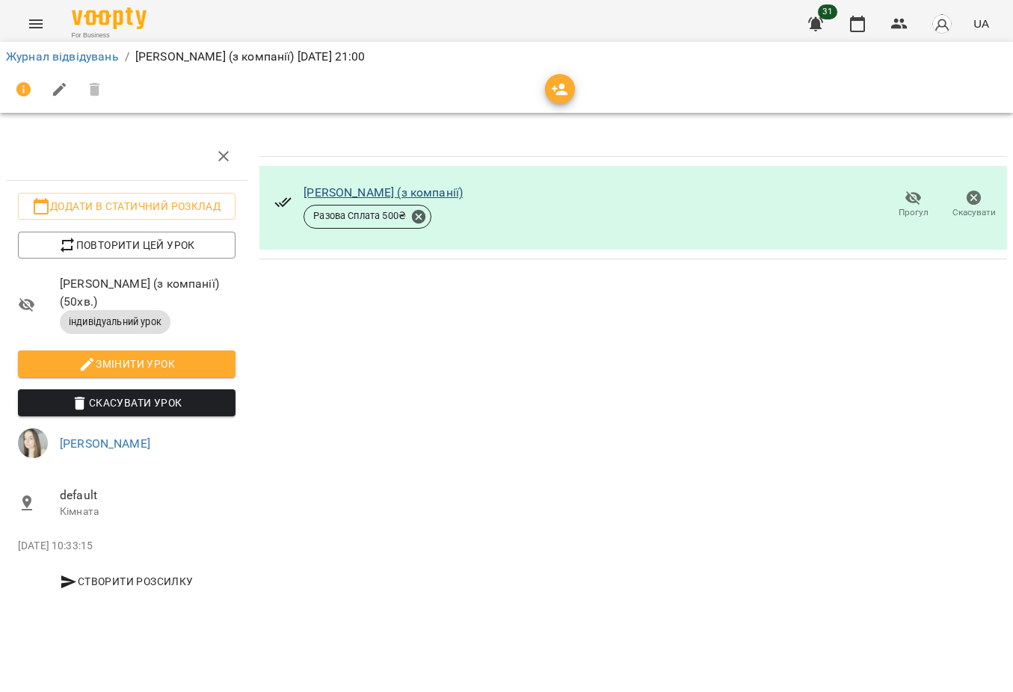
click at [339, 193] on link "[PERSON_NAME] (з компанії)" at bounding box center [383, 192] width 159 height 14
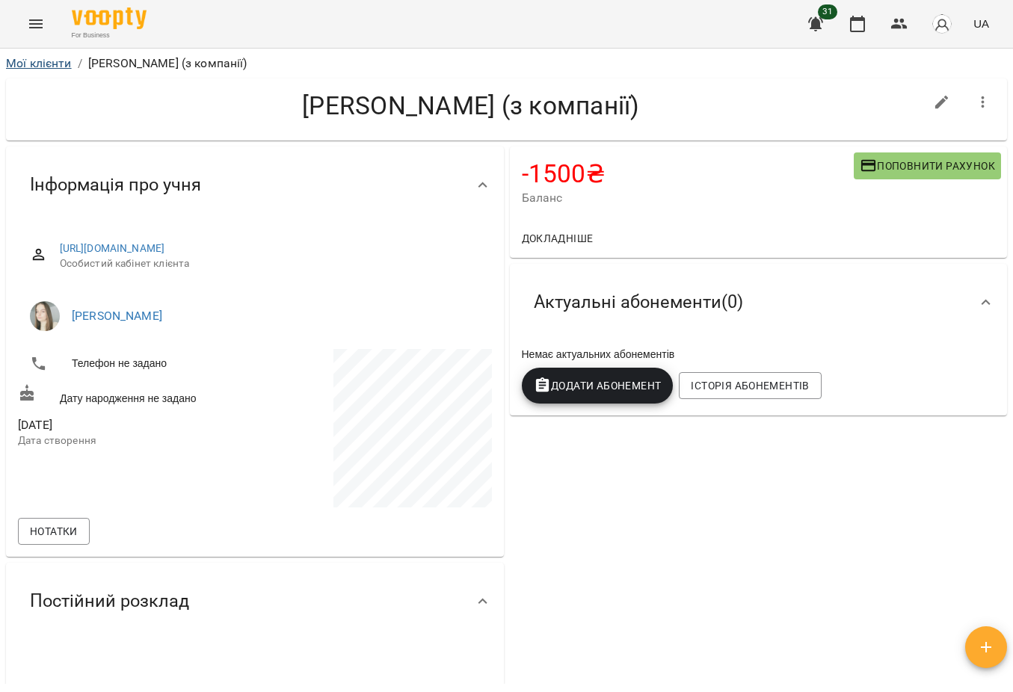
click at [21, 65] on link "Мої клієнти" at bounding box center [39, 63] width 66 height 14
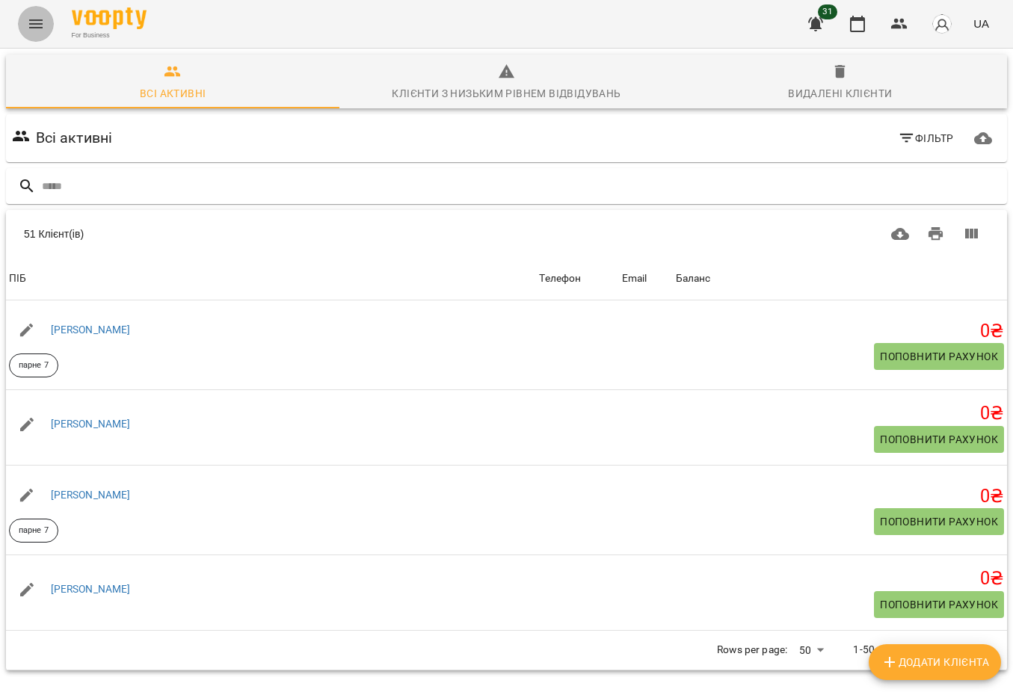
click at [31, 30] on icon "Menu" at bounding box center [36, 24] width 18 height 18
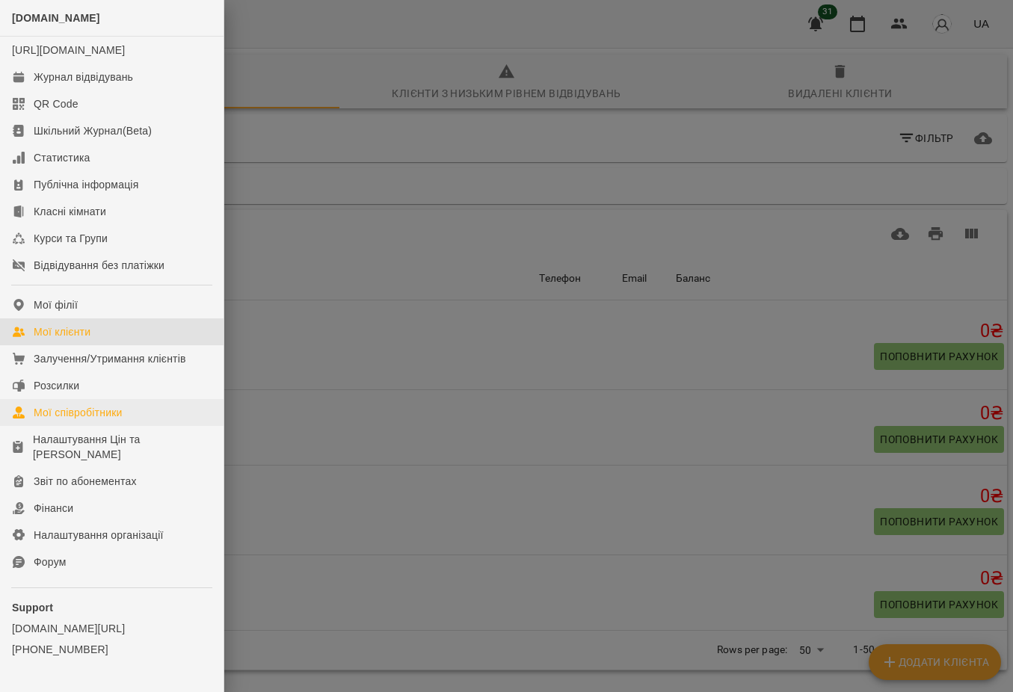
click at [113, 416] on link "Мої співробітники" at bounding box center [112, 412] width 224 height 27
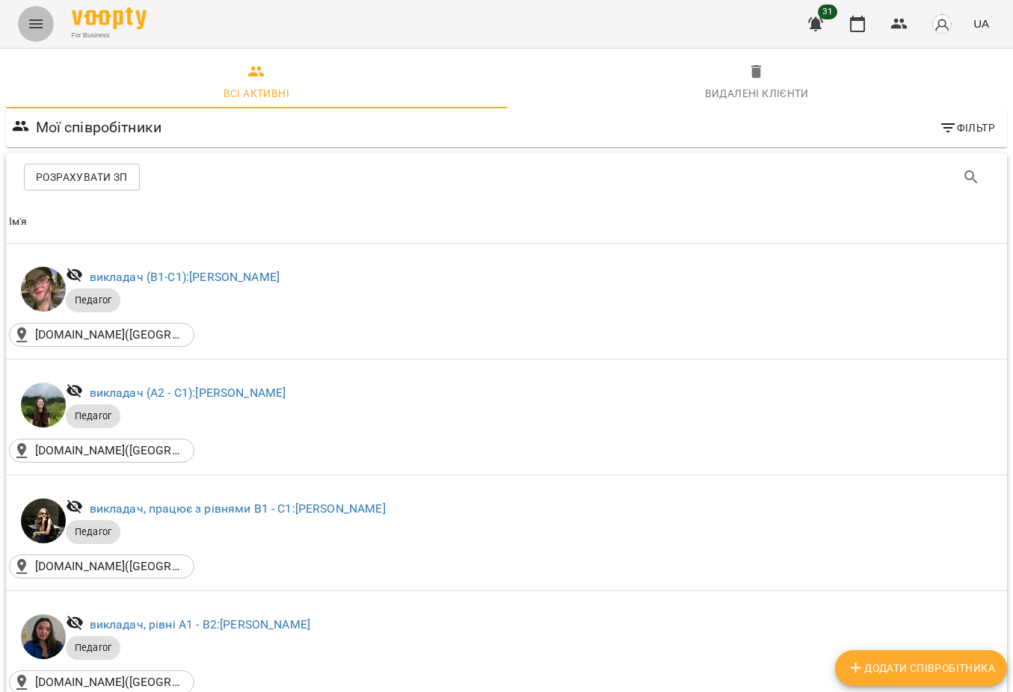
click at [33, 14] on button "Menu" at bounding box center [36, 24] width 36 height 36
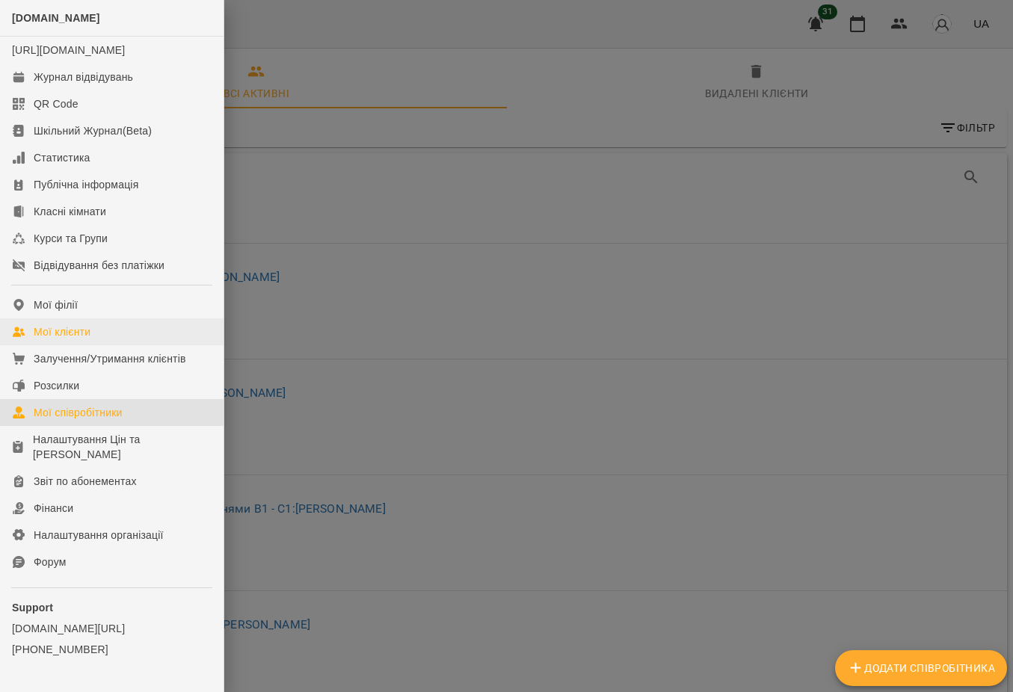
click at [79, 339] on div "Мої клієнти" at bounding box center [62, 331] width 57 height 15
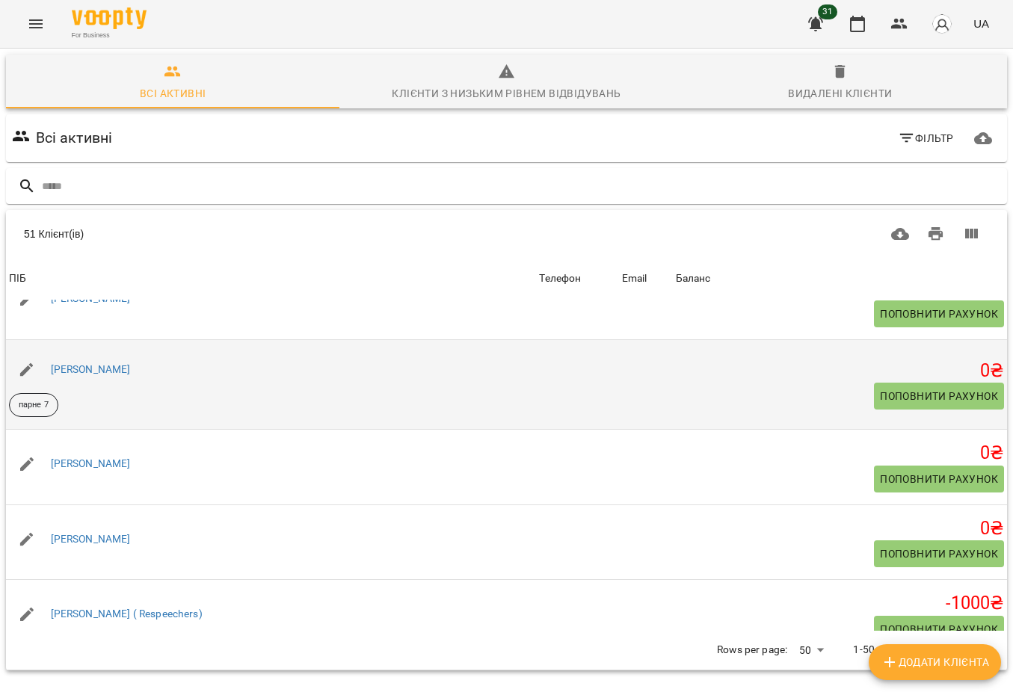
scroll to position [129, 0]
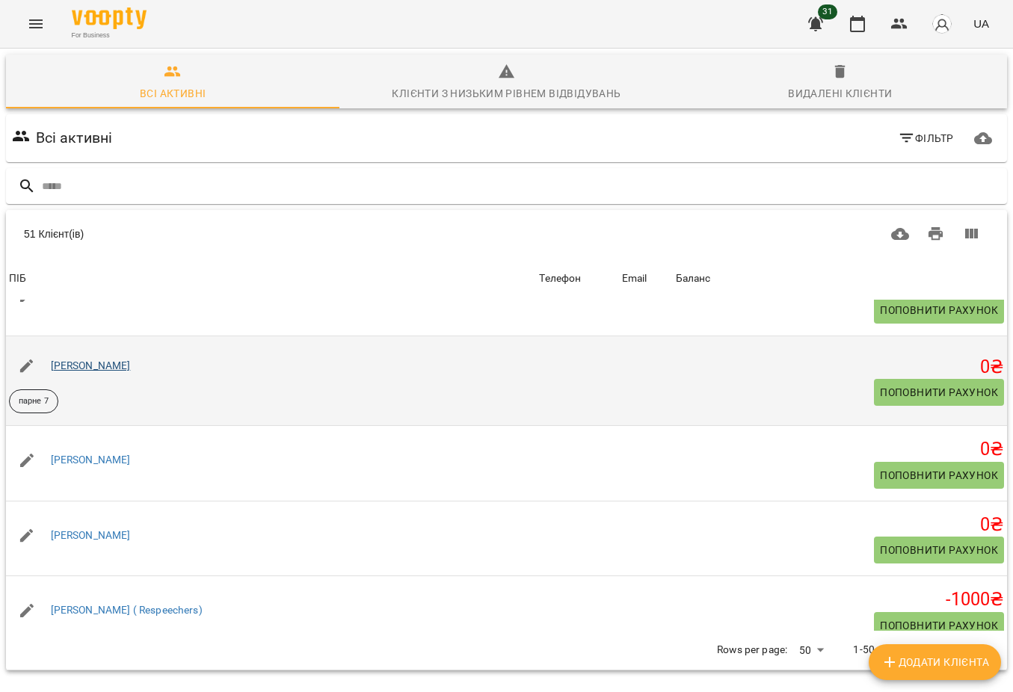
click at [105, 361] on link "[PERSON_NAME]" at bounding box center [91, 366] width 80 height 12
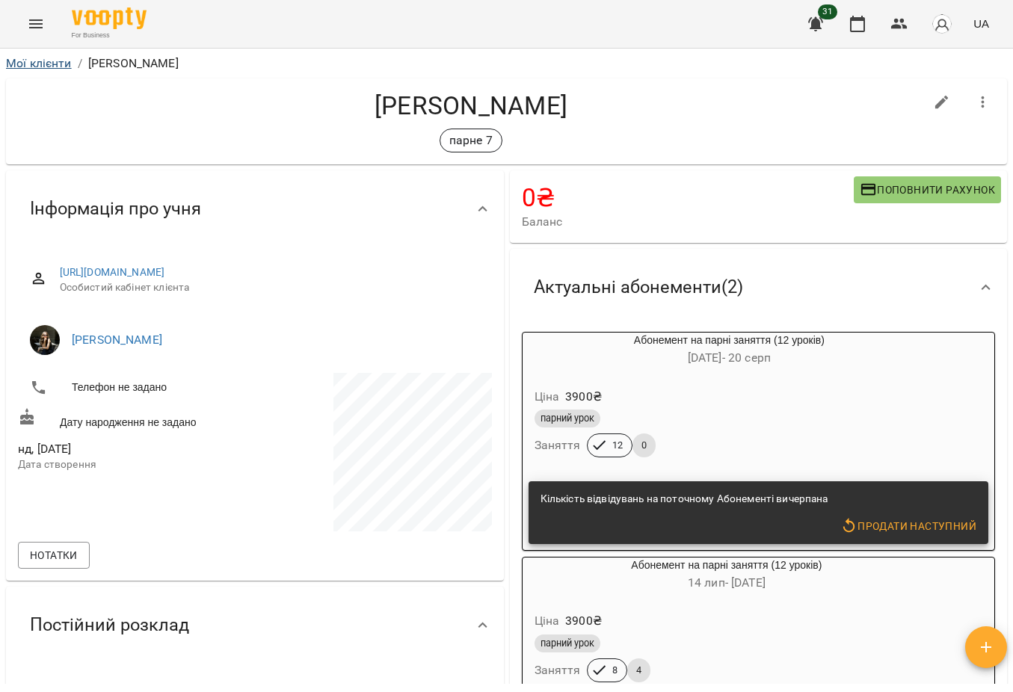
scroll to position [-1, 0]
click at [51, 61] on link "Мої клієнти" at bounding box center [39, 63] width 66 height 14
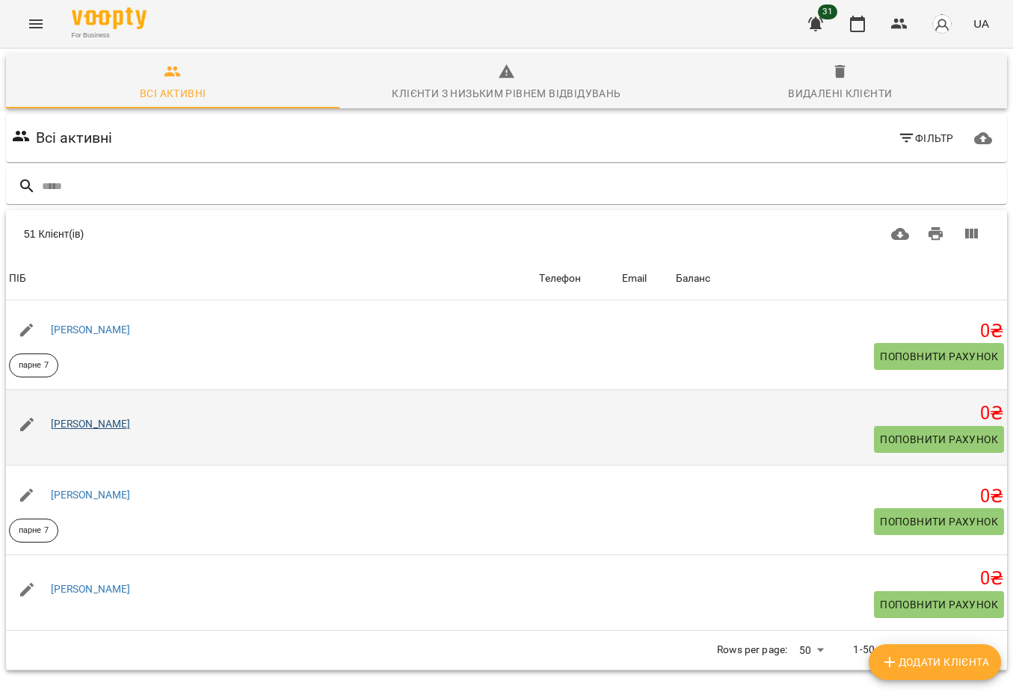
click at [128, 428] on link "[PERSON_NAME]" at bounding box center [91, 424] width 80 height 12
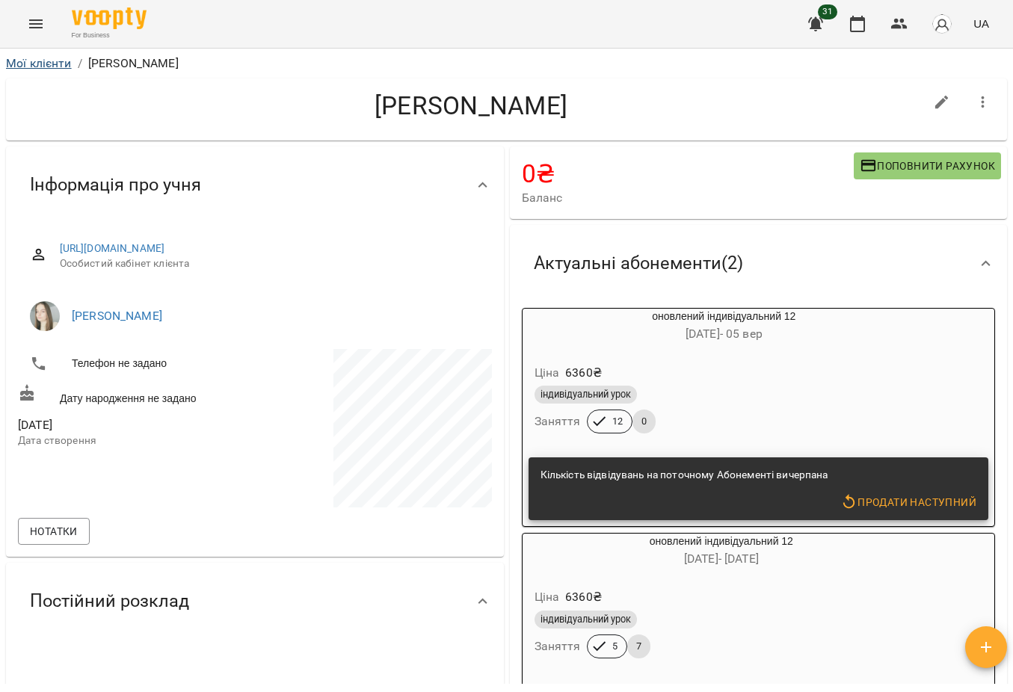
click at [57, 60] on link "Мої клієнти" at bounding box center [39, 63] width 66 height 14
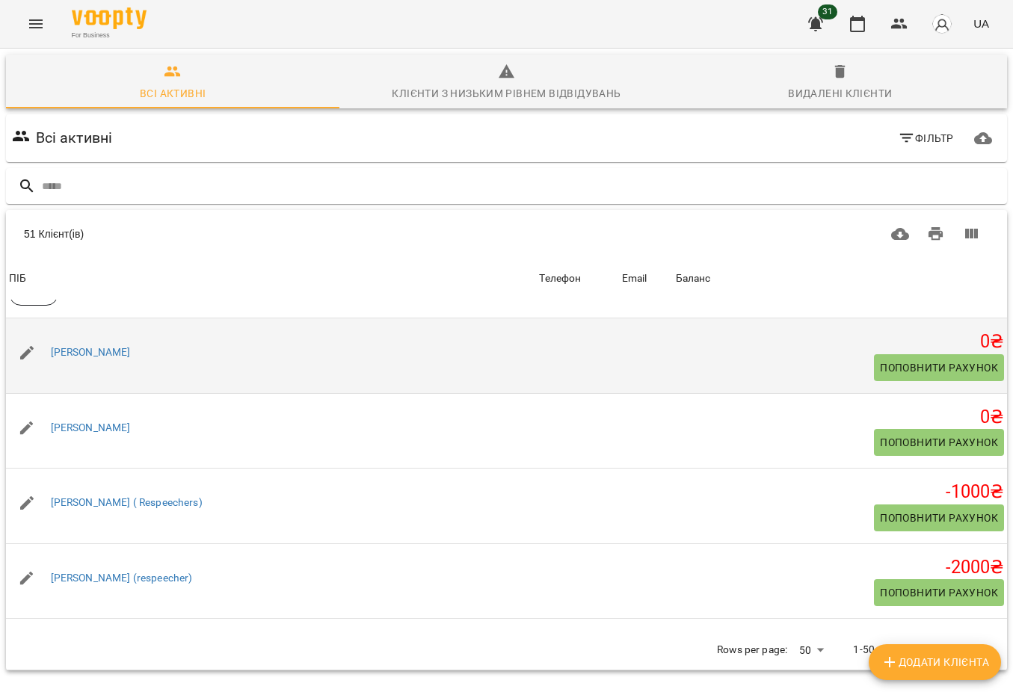
scroll to position [241, 0]
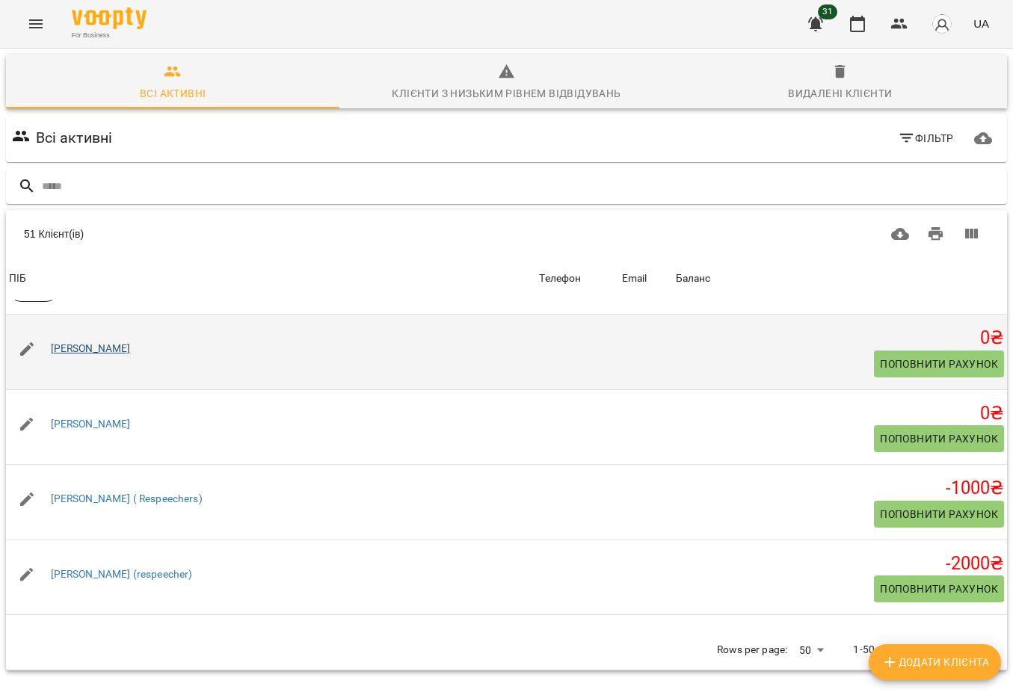
click at [112, 351] on link "[PERSON_NAME]" at bounding box center [91, 348] width 80 height 12
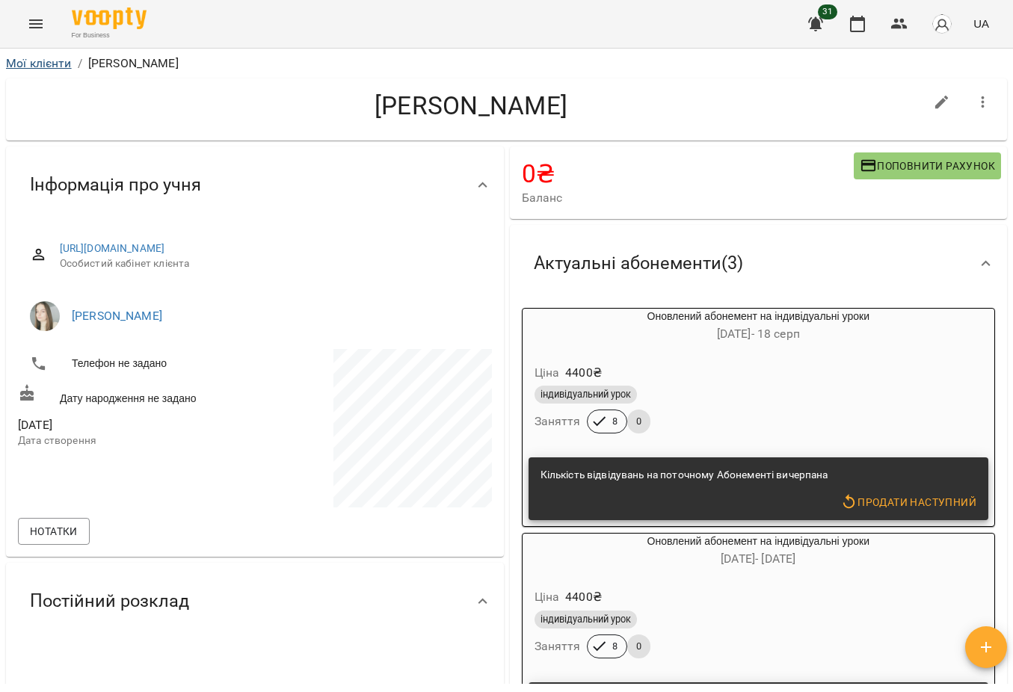
click at [46, 56] on link "Мої клієнти" at bounding box center [39, 63] width 66 height 14
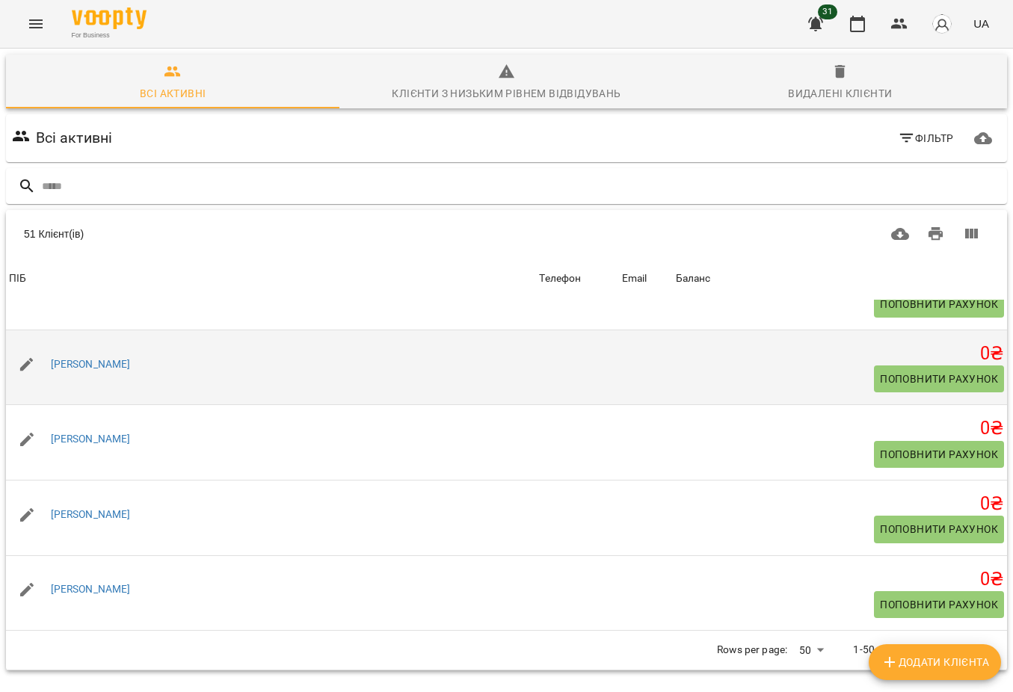
scroll to position [3594, 0]
